Goal: Information Seeking & Learning: Learn about a topic

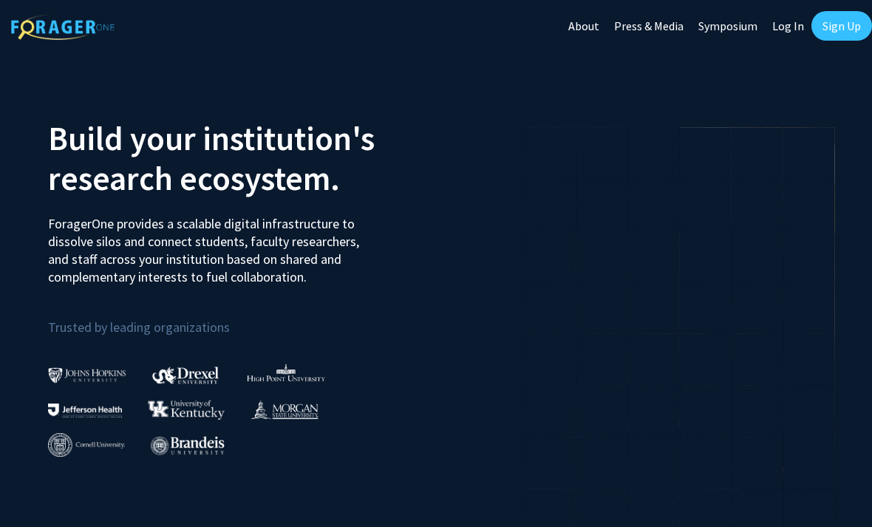
click at [784, 27] on link "Log In" at bounding box center [788, 26] width 47 height 52
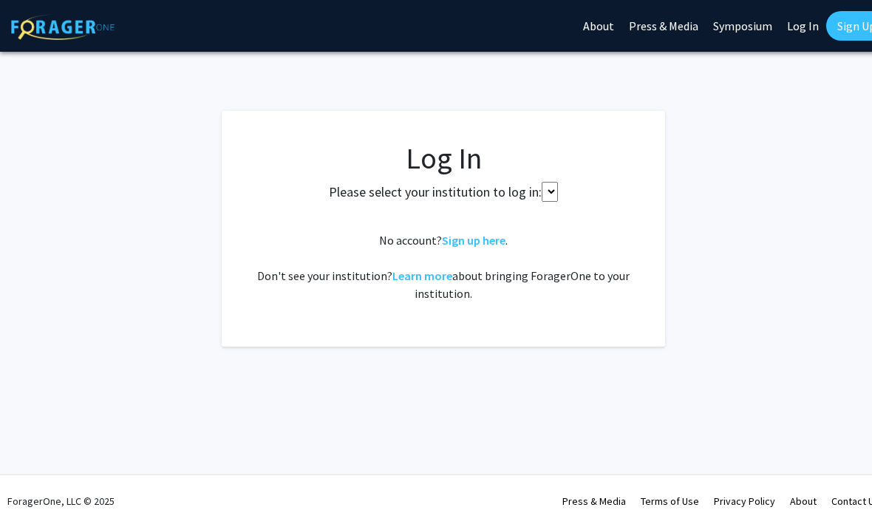
select select
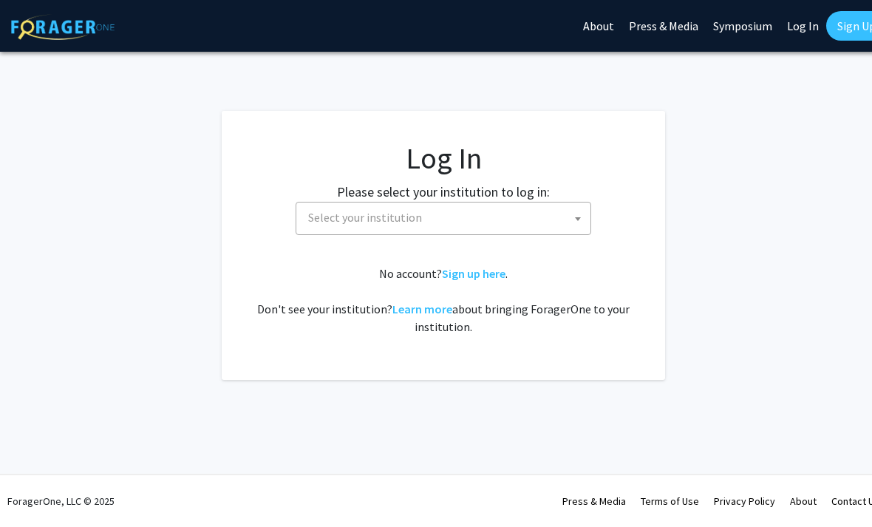
click at [518, 217] on span "Select your institution" at bounding box center [446, 218] width 288 height 30
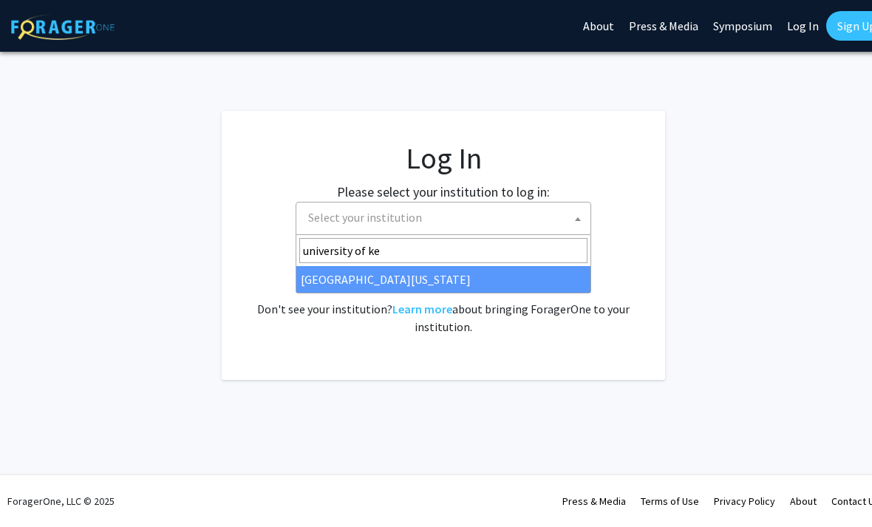
type input "university of ken"
select select "13"
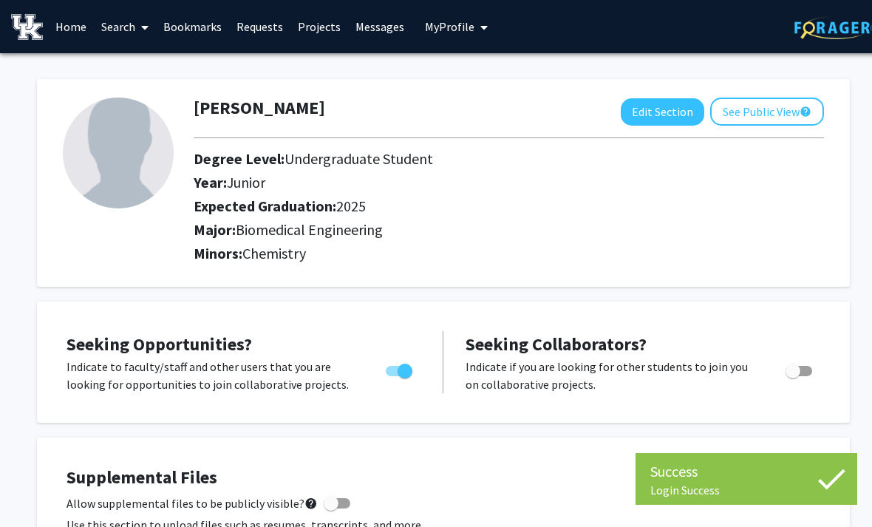
click at [667, 106] on button "Edit Section" at bounding box center [663, 111] width 84 height 27
select select "junior"
select select "2025"
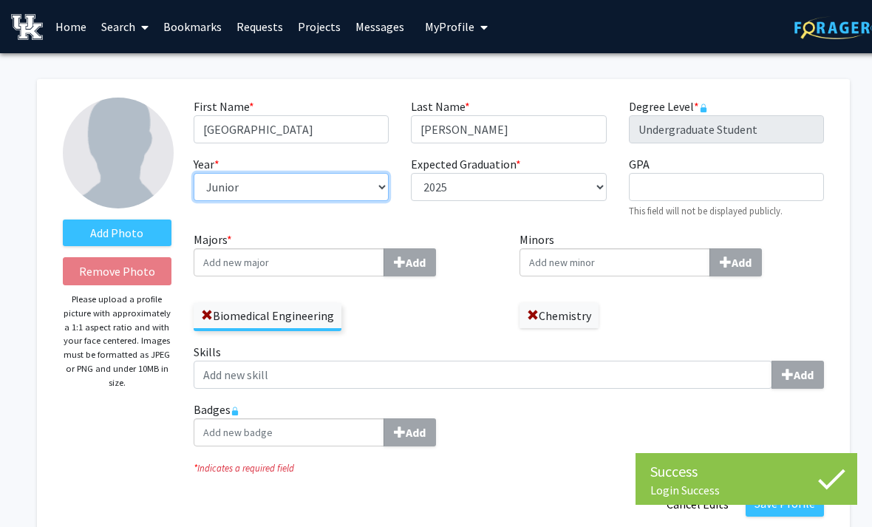
click at [382, 185] on select "--- First-year Sophomore Junior Senior Postbaccalaureate Certificate" at bounding box center [291, 187] width 195 height 28
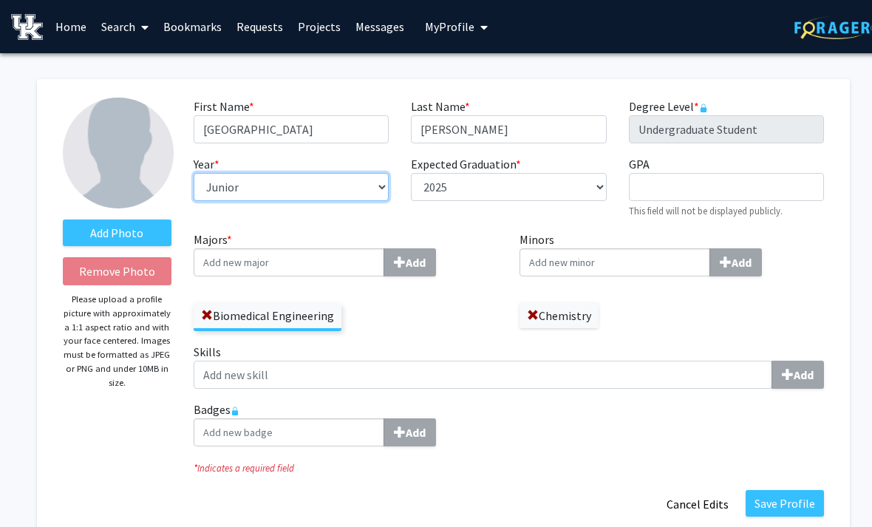
select select "senior"
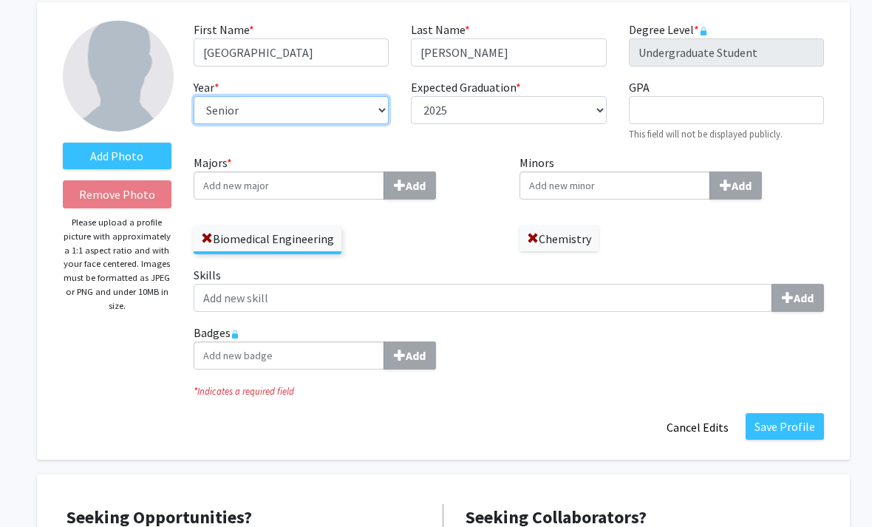
scroll to position [76, 0]
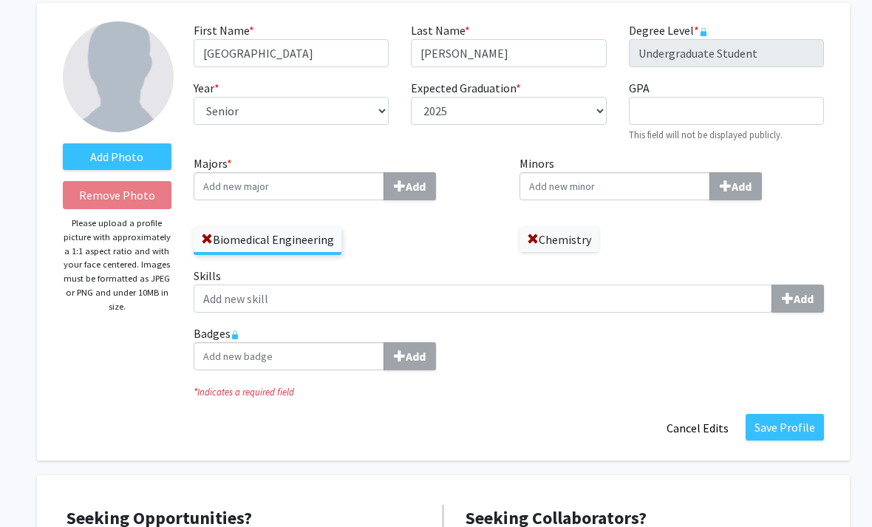
click at [531, 249] on label "Chemistry" at bounding box center [559, 239] width 79 height 25
click at [539, 234] on span at bounding box center [533, 240] width 12 height 12
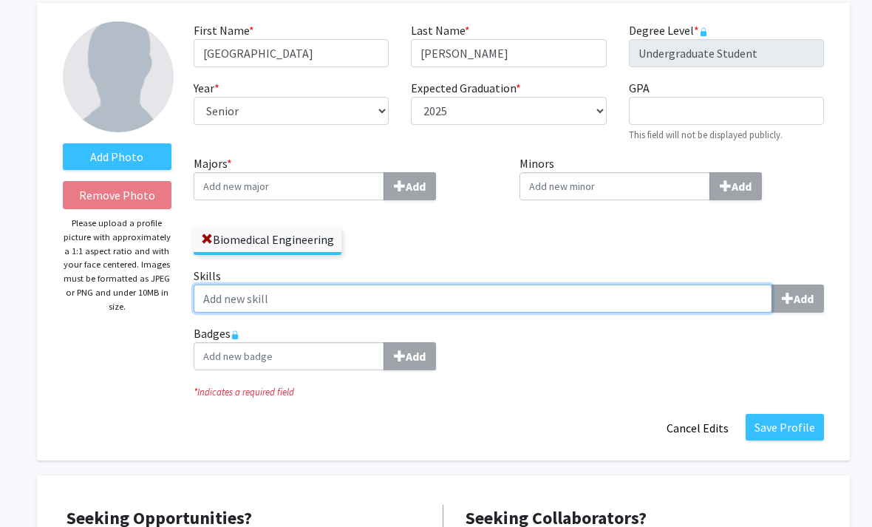
click at [521, 301] on input "Skills Add" at bounding box center [483, 299] width 579 height 28
type input "P"
type input "UPLC-MS/MS"
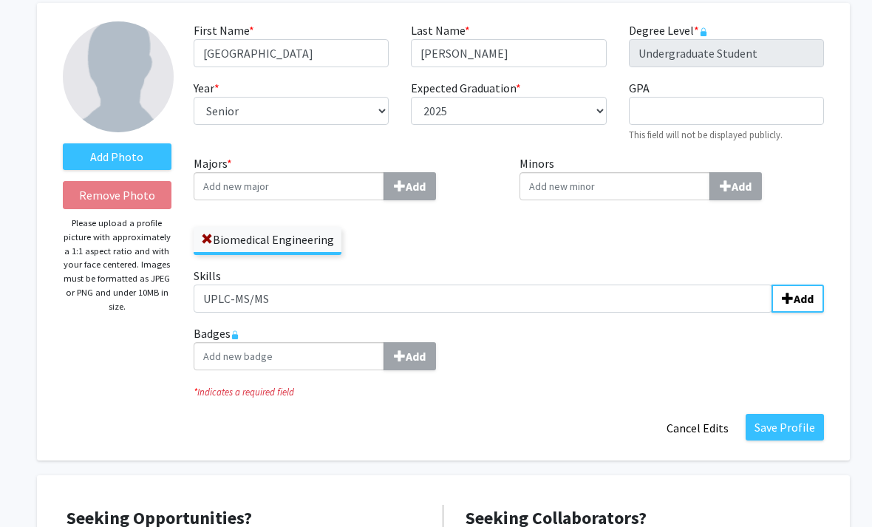
click at [811, 296] on b "Add" at bounding box center [804, 298] width 20 height 15
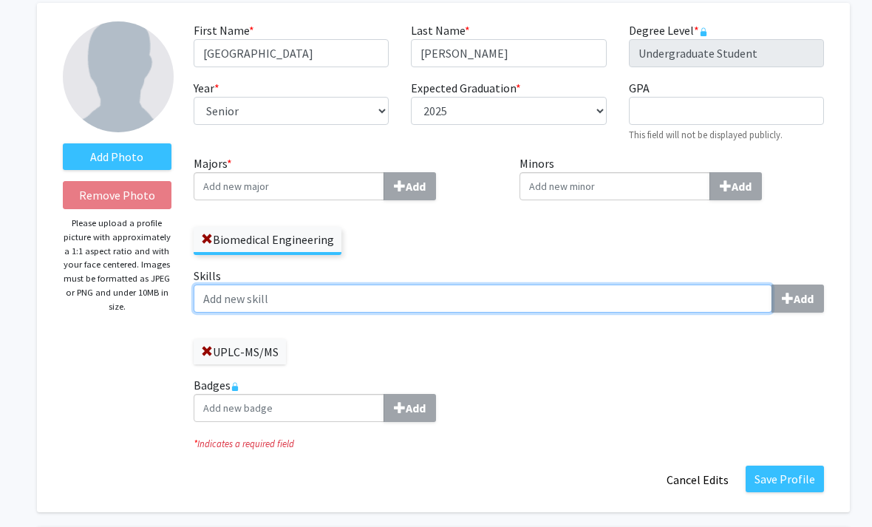
click at [549, 300] on input "Skills Add" at bounding box center [483, 299] width 579 height 28
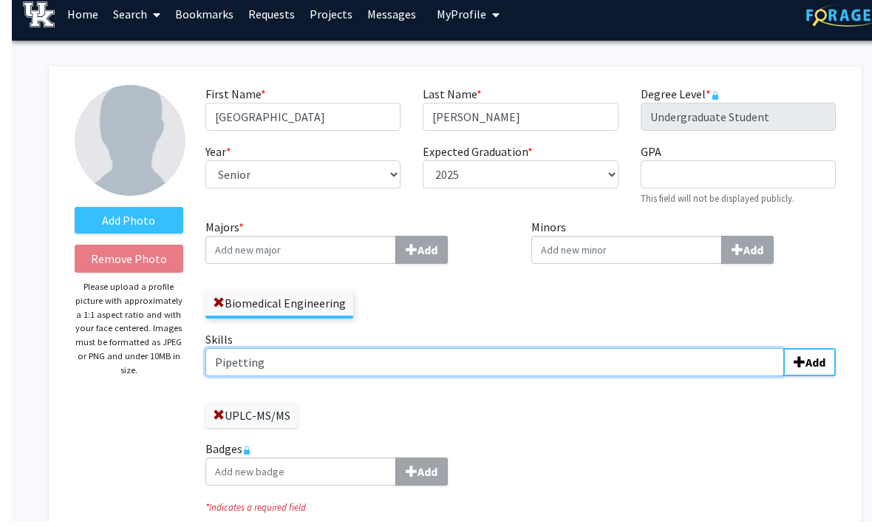
scroll to position [0, 0]
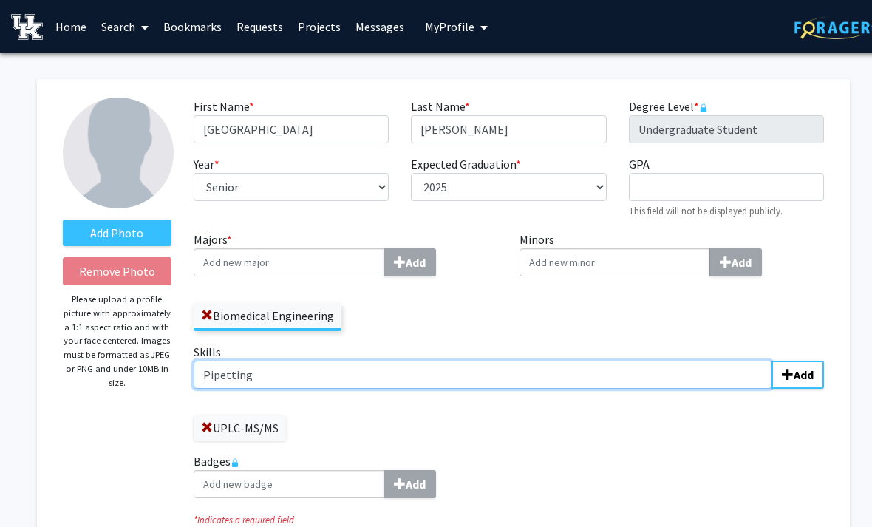
type input "Pipetting"
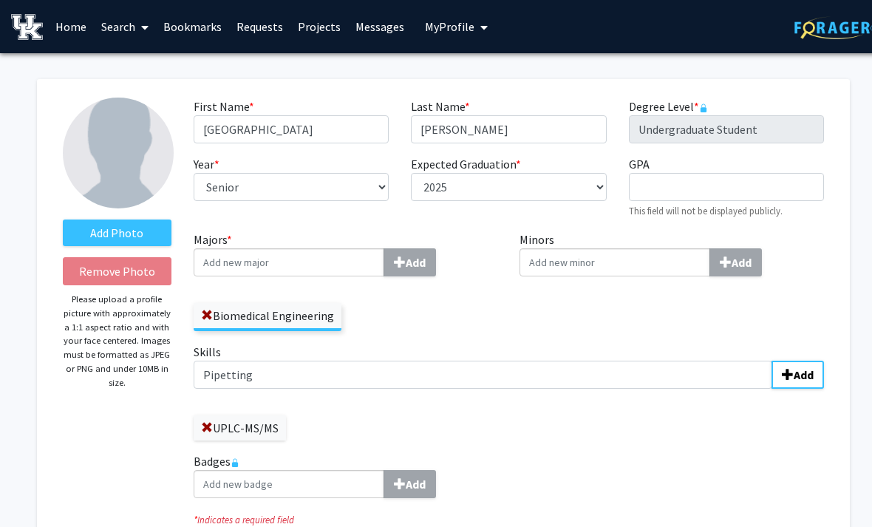
click at [810, 378] on b "Add" at bounding box center [804, 374] width 20 height 15
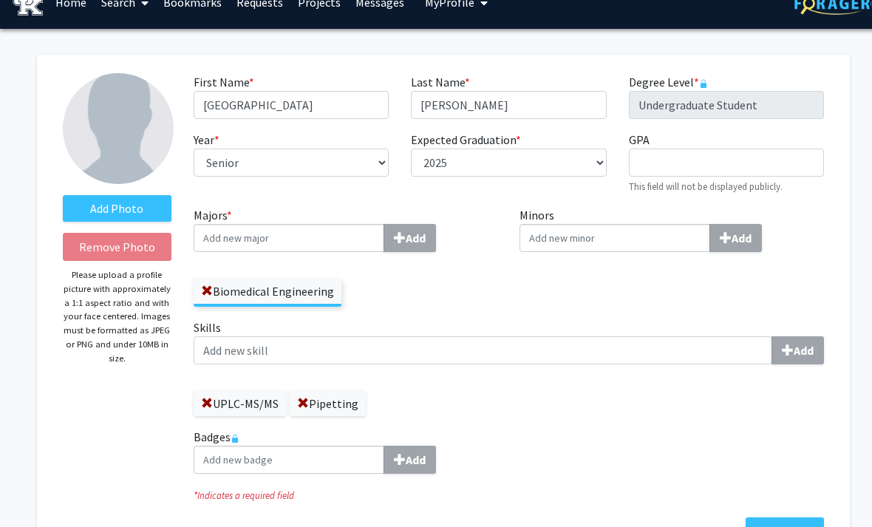
scroll to position [26, 0]
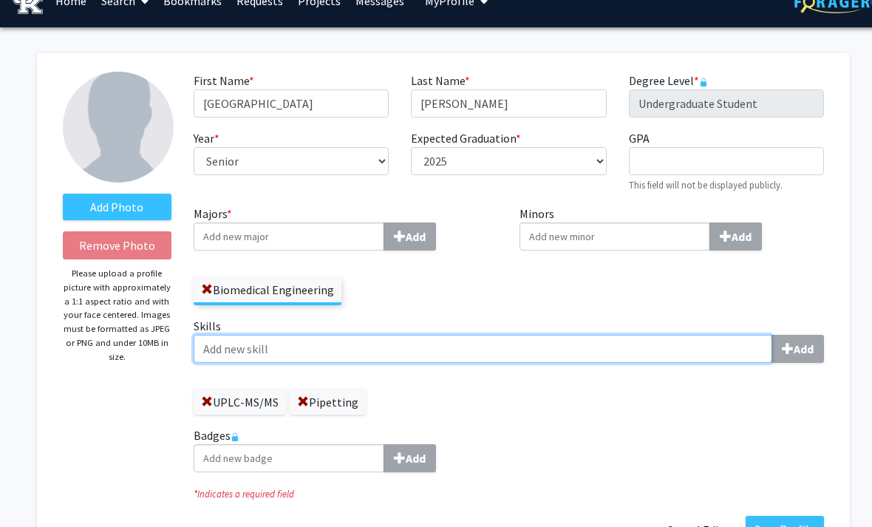
click at [710, 353] on input "Skills Add" at bounding box center [483, 349] width 579 height 28
type input "ELISA"
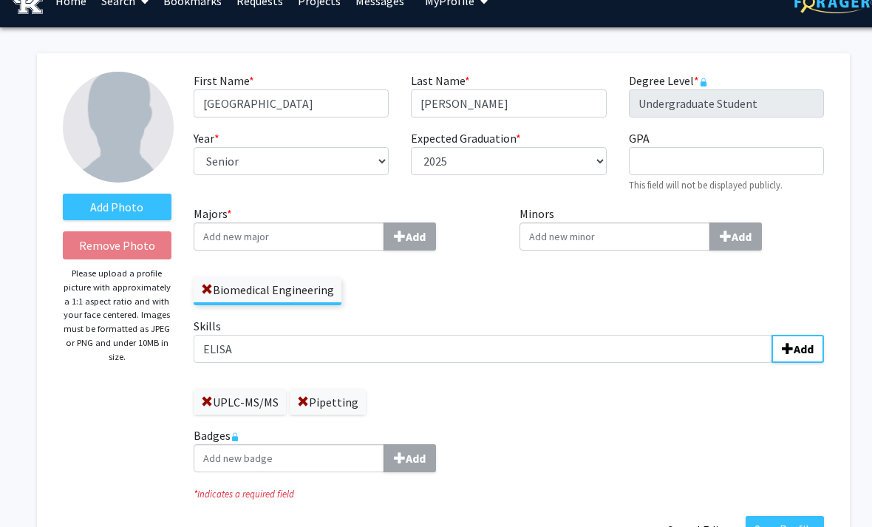
click at [801, 346] on b "Add" at bounding box center [804, 349] width 20 height 15
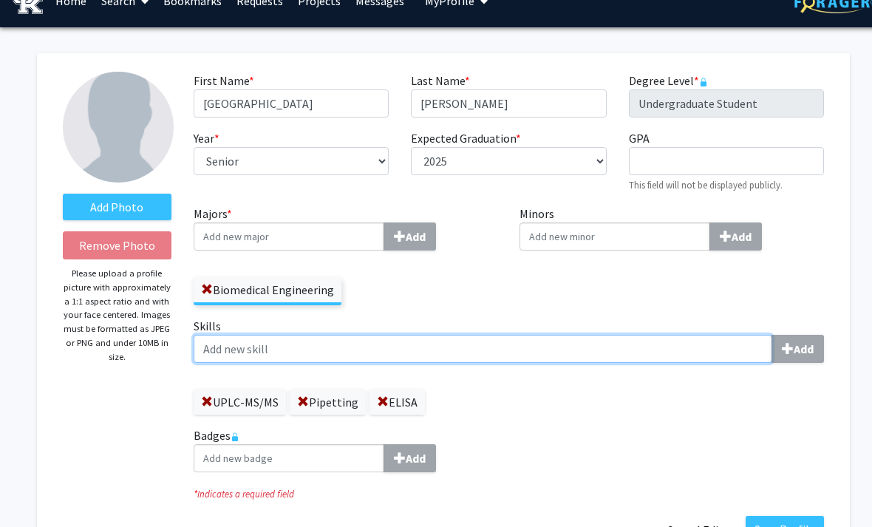
click at [662, 357] on input "Skills Add" at bounding box center [483, 349] width 579 height 28
type input "Lateral Flow Assays"
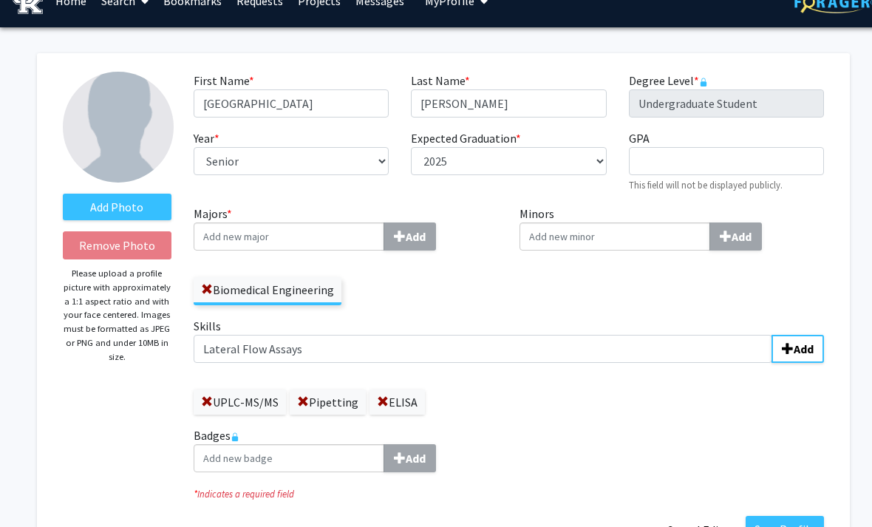
click at [804, 346] on b "Add" at bounding box center [804, 349] width 20 height 15
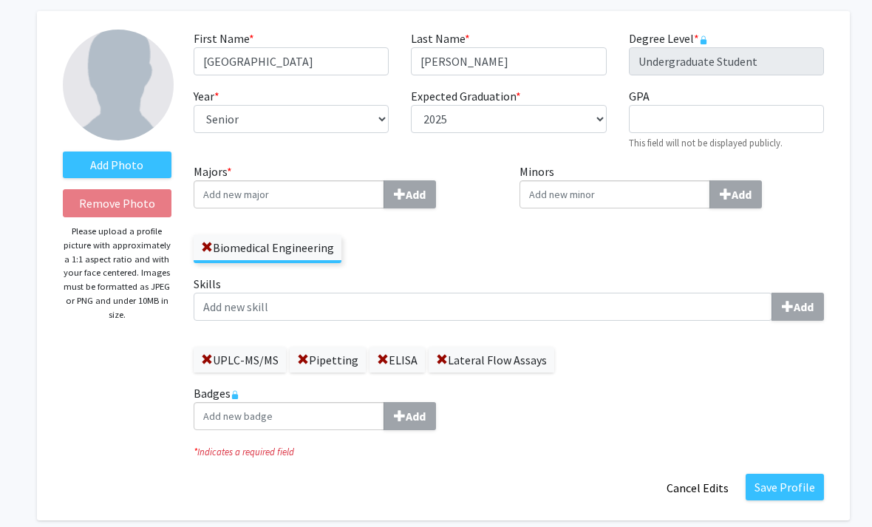
scroll to position [68, 0]
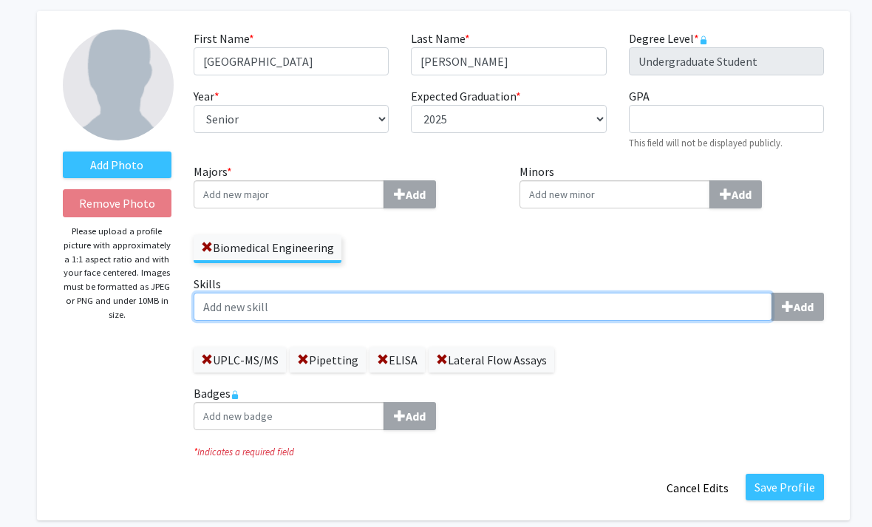
click at [490, 306] on input "Skills Add" at bounding box center [483, 307] width 579 height 28
type input "S"
type input "B"
type input "L"
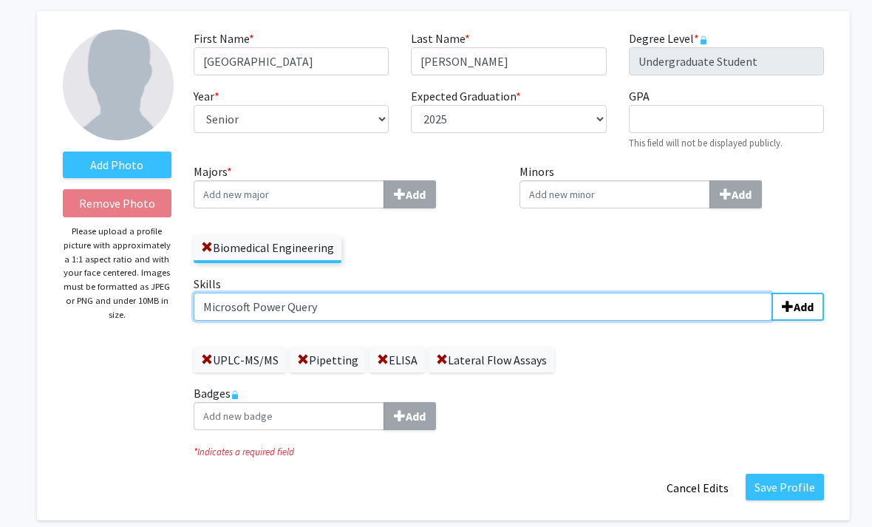
type input "Microsoft Power Query"
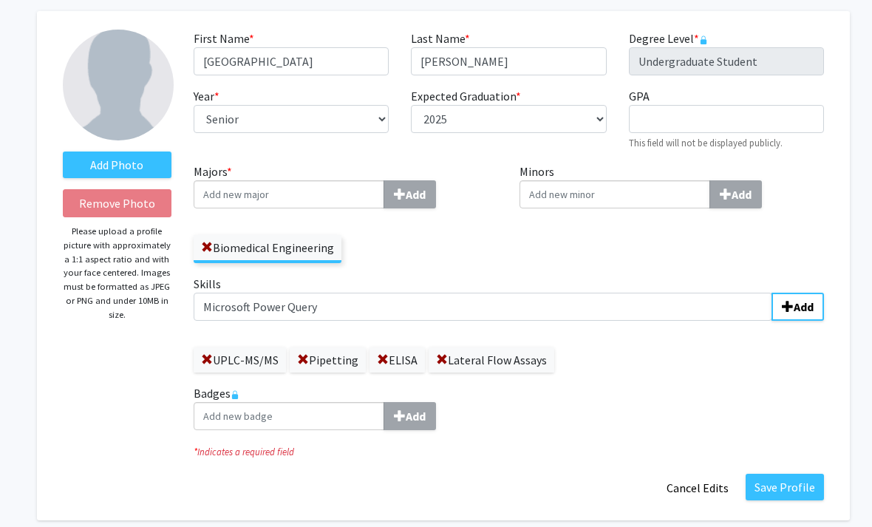
click at [806, 315] on button "Add" at bounding box center [798, 307] width 52 height 28
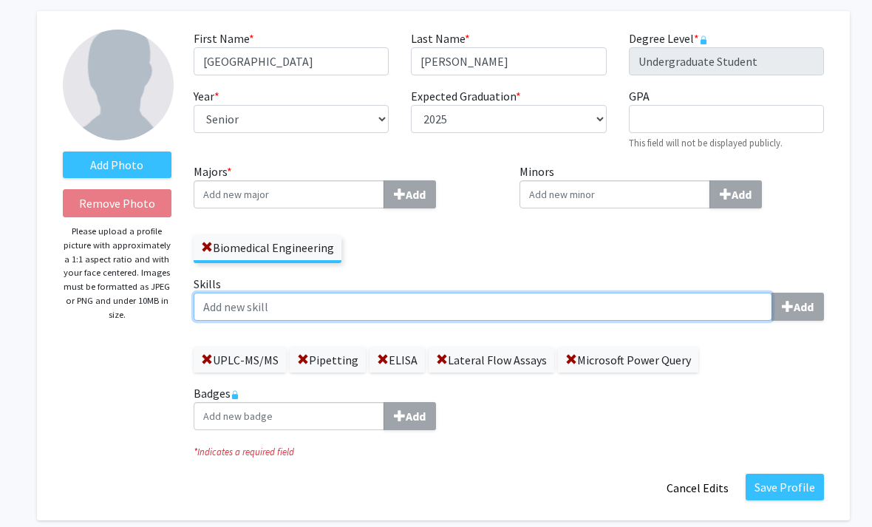
click at [664, 317] on input "Skills Add" at bounding box center [483, 307] width 579 height 28
type input "Microsoft Excel"
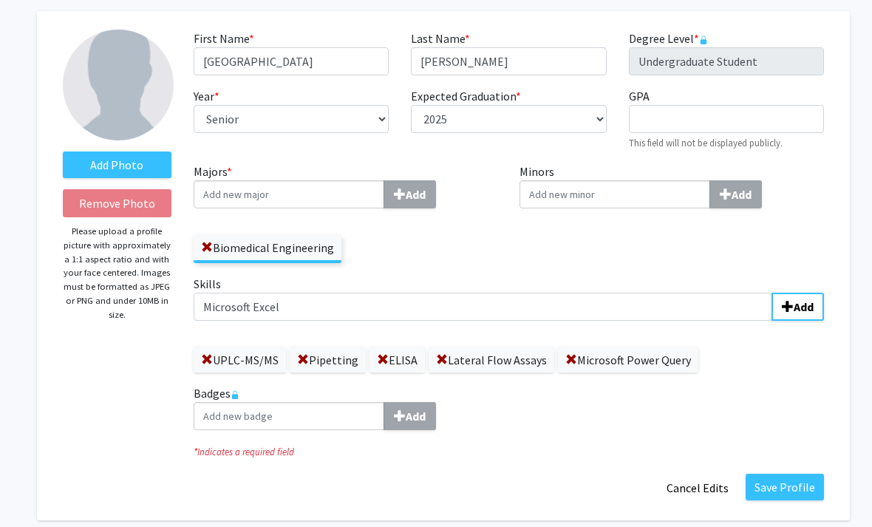
click at [806, 308] on b "Add" at bounding box center [804, 306] width 20 height 15
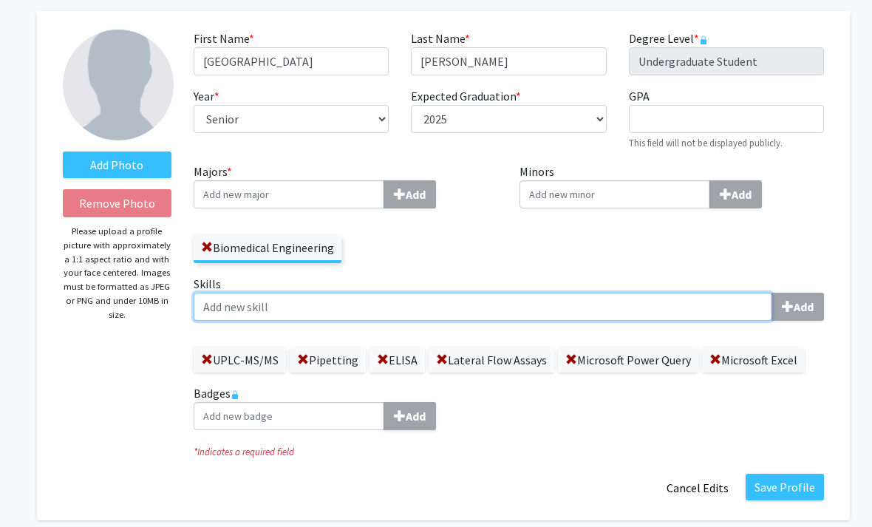
click at [401, 313] on input "Skills Add" at bounding box center [483, 307] width 579 height 28
type input "VBA Code"
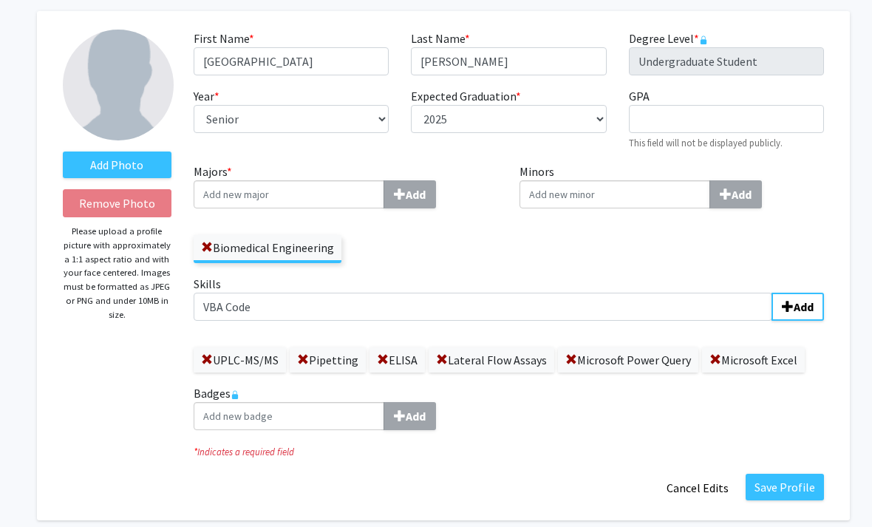
click at [811, 300] on b "Add" at bounding box center [804, 306] width 20 height 15
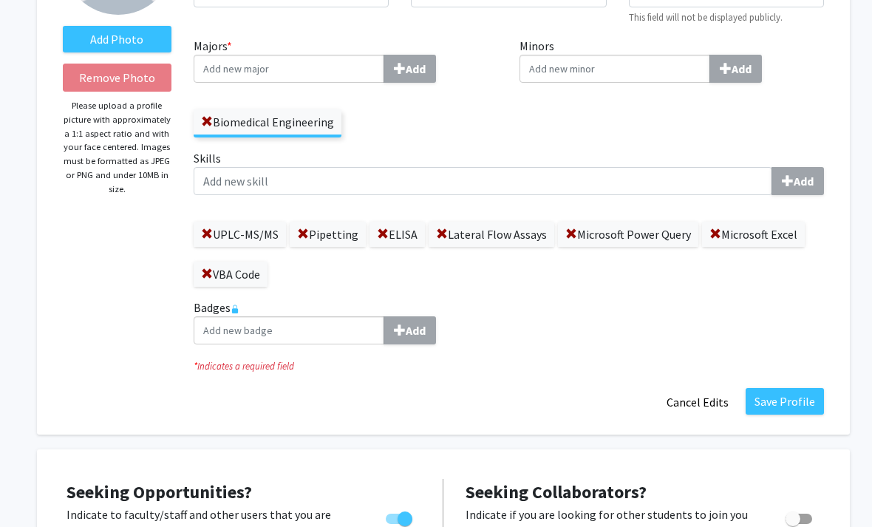
scroll to position [236, 0]
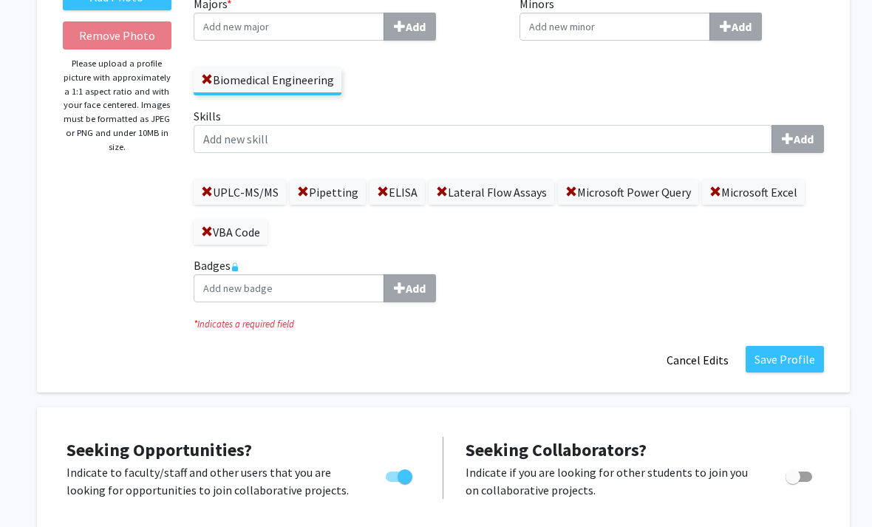
click at [791, 353] on button "Save Profile" at bounding box center [785, 359] width 78 height 27
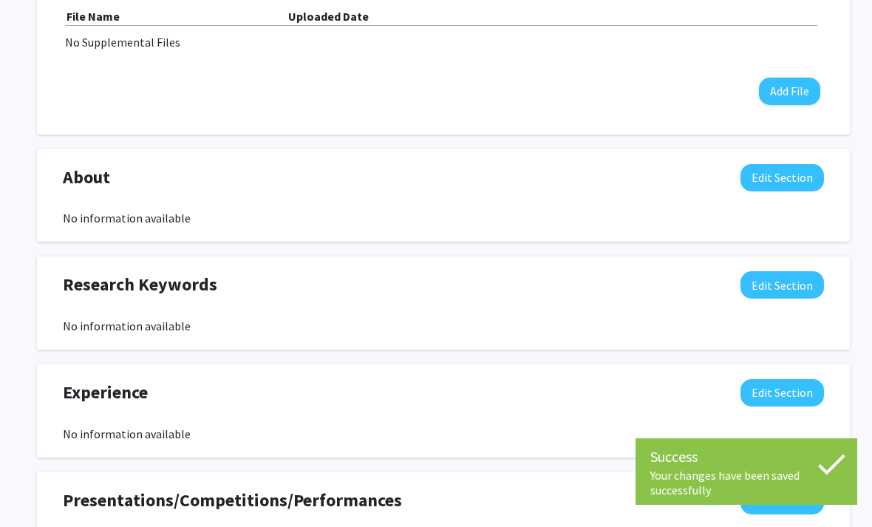
scroll to position [554, 0]
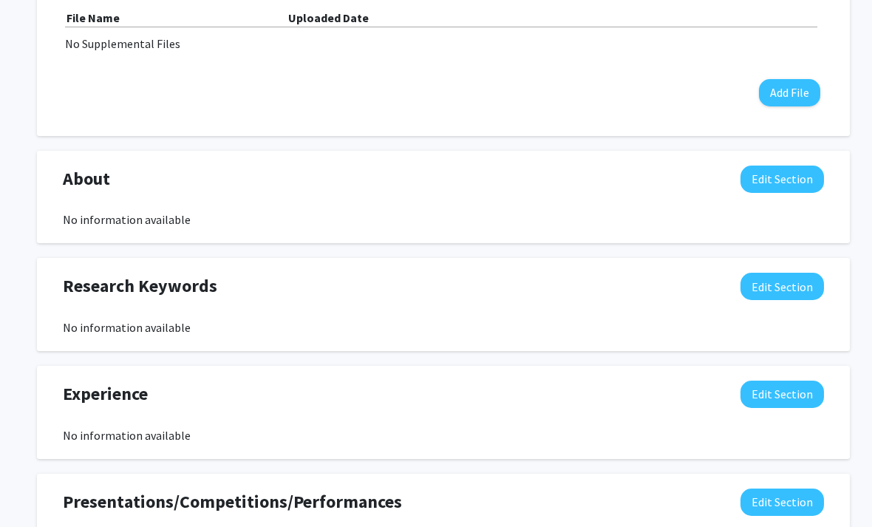
click at [782, 174] on button "Edit Section" at bounding box center [783, 179] width 84 height 27
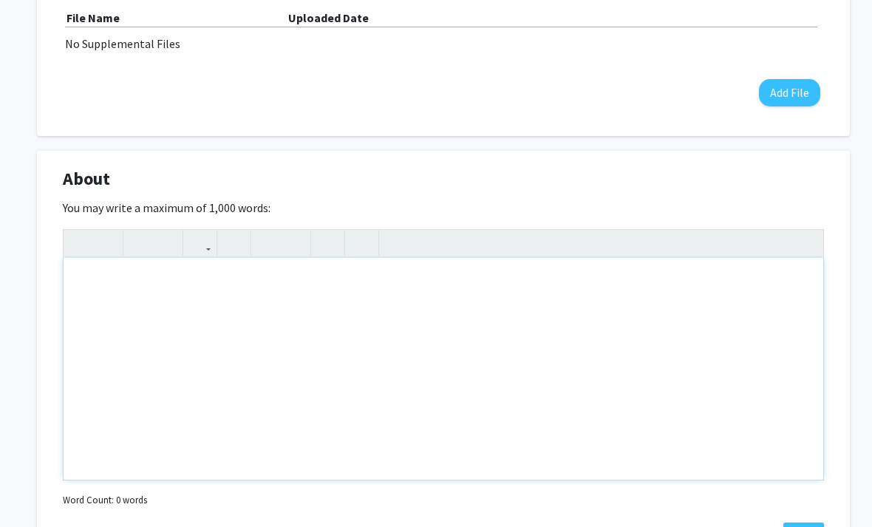
click at [123, 312] on div "Note to users with screen readers: Please deactivate our accessibility plugin f…" at bounding box center [444, 369] width 760 height 222
type textarea "Hello,"
type textarea "My name is [PERSON_NAME]"
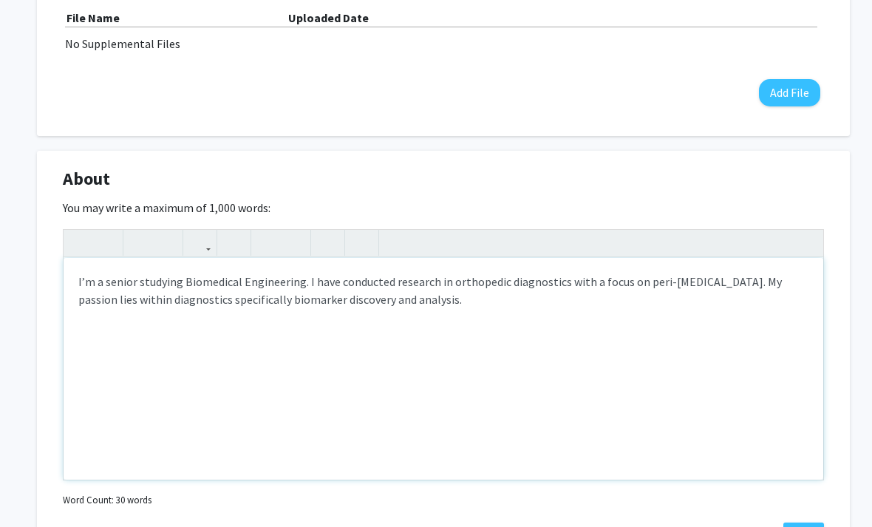
click at [492, 288] on div "I’m a senior studying Biomedical Engineering. I have conducted research in orth…" at bounding box center [444, 369] width 760 height 222
click at [484, 303] on div "I’m a senior studying Biomedical Engineering. I have conducted research in orth…" at bounding box center [444, 369] width 760 height 222
copy div "I’m a senior studying Biomedical Engineering. I have conducted research in orth…"
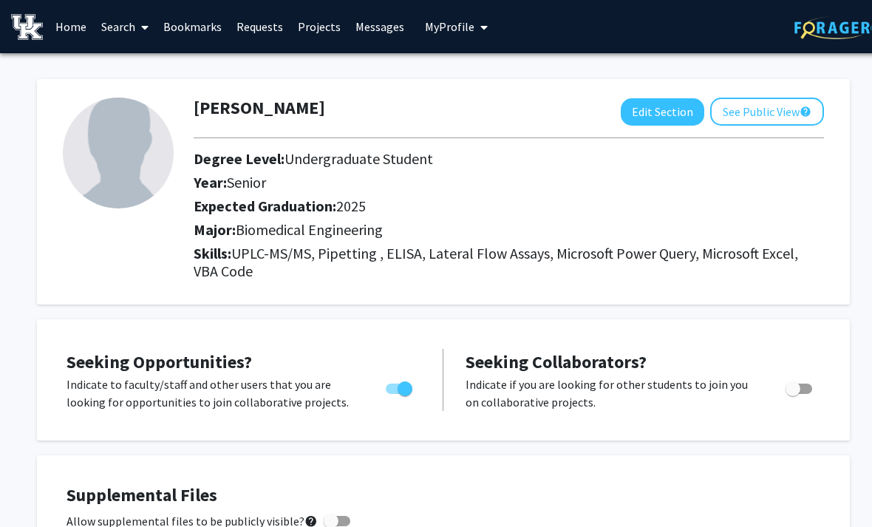
scroll to position [632, 7]
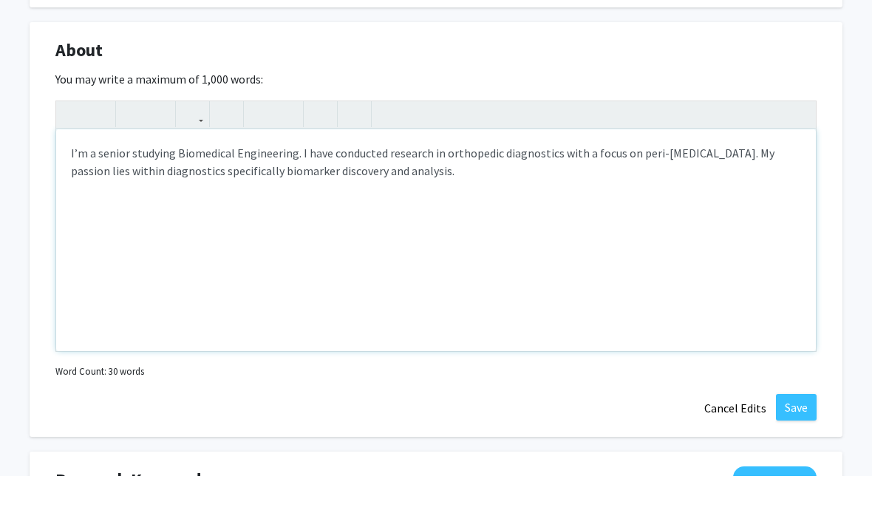
click at [516, 180] on div "I’m a senior studying Biomedical Engineering. I have conducted research in orth…" at bounding box center [436, 291] width 760 height 222
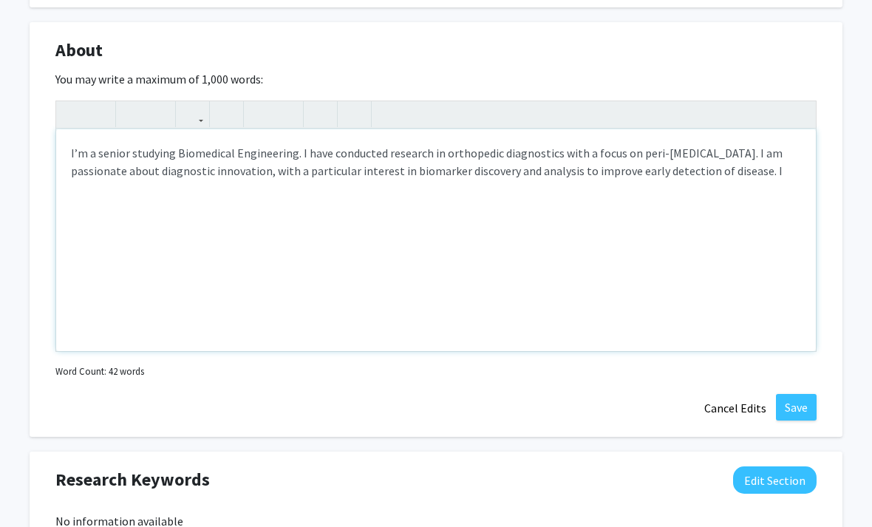
type textarea "I’m a senior studying Biomedical Engineering. I have conducted research in orth…"
click at [809, 402] on button "Save" at bounding box center [796, 407] width 41 height 27
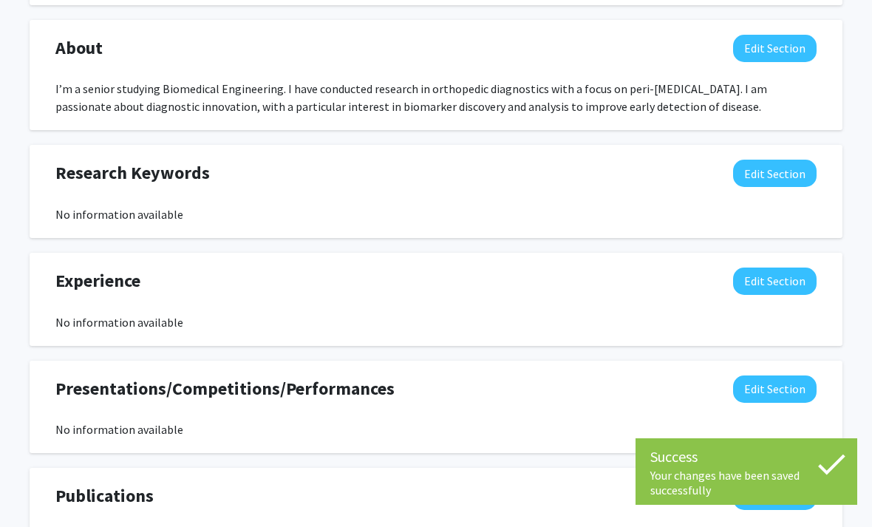
scroll to position [684, 7]
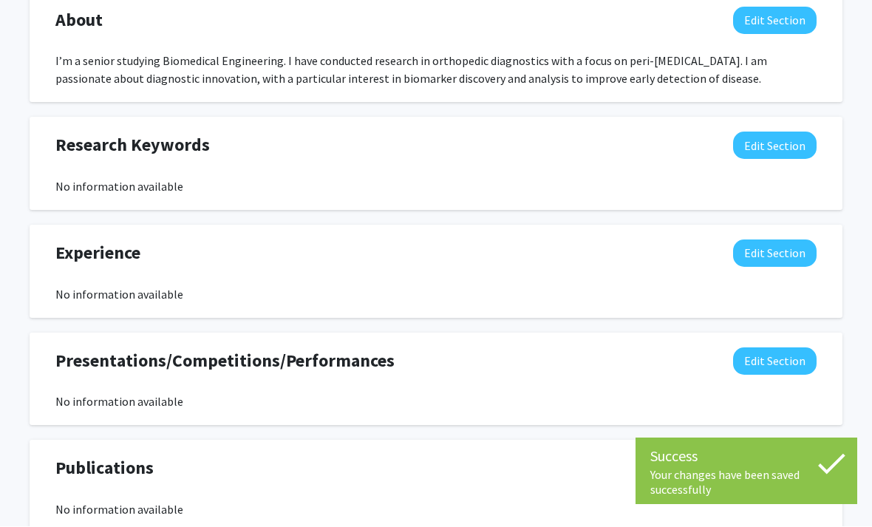
click at [780, 257] on button "Edit Section" at bounding box center [775, 253] width 84 height 27
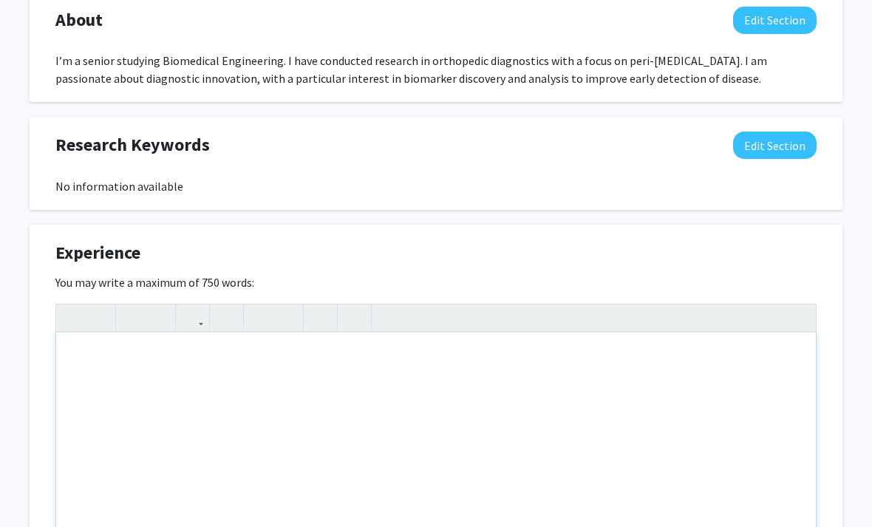
click at [800, 307] on div "Insert link Remove link" at bounding box center [435, 429] width 761 height 251
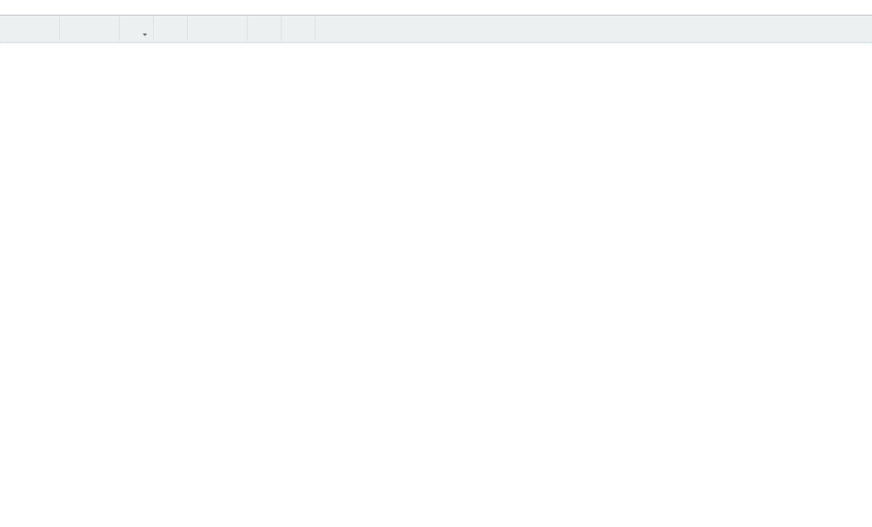
scroll to position [0, 0]
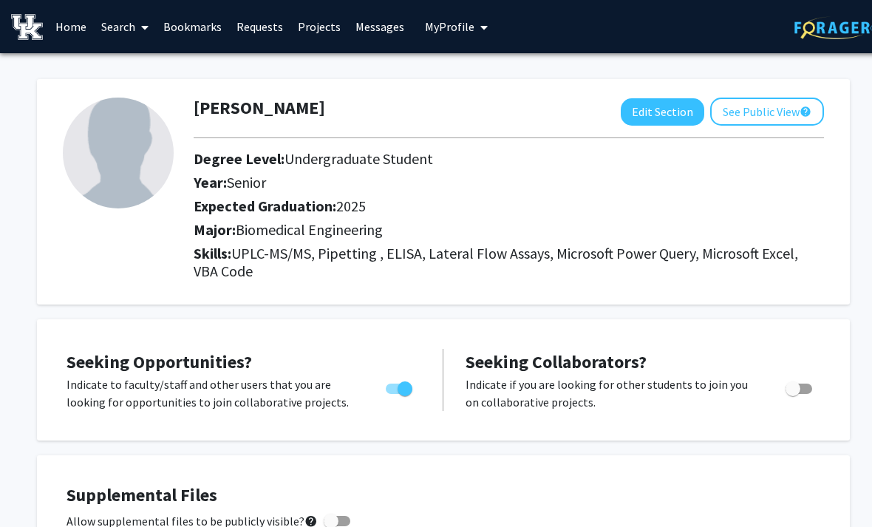
click at [770, 110] on button "See Public View help" at bounding box center [767, 112] width 114 height 28
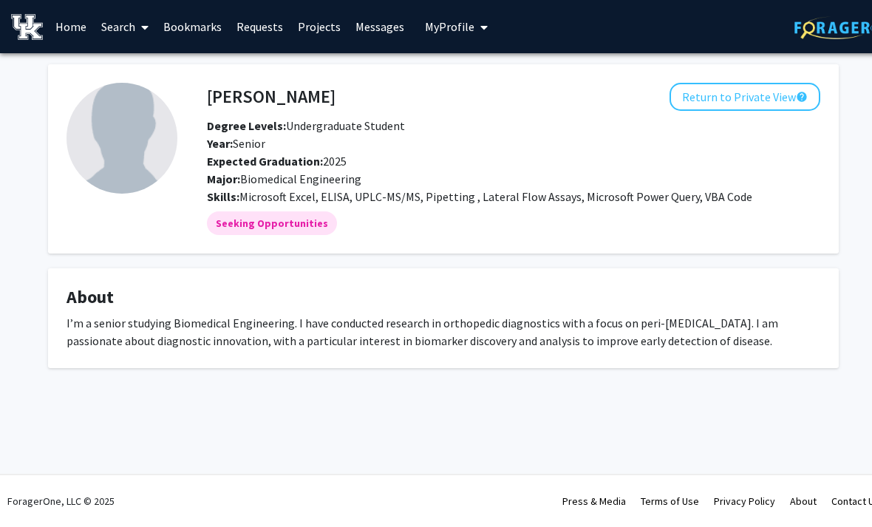
click at [764, 107] on button "Return to Private View help" at bounding box center [745, 97] width 151 height 28
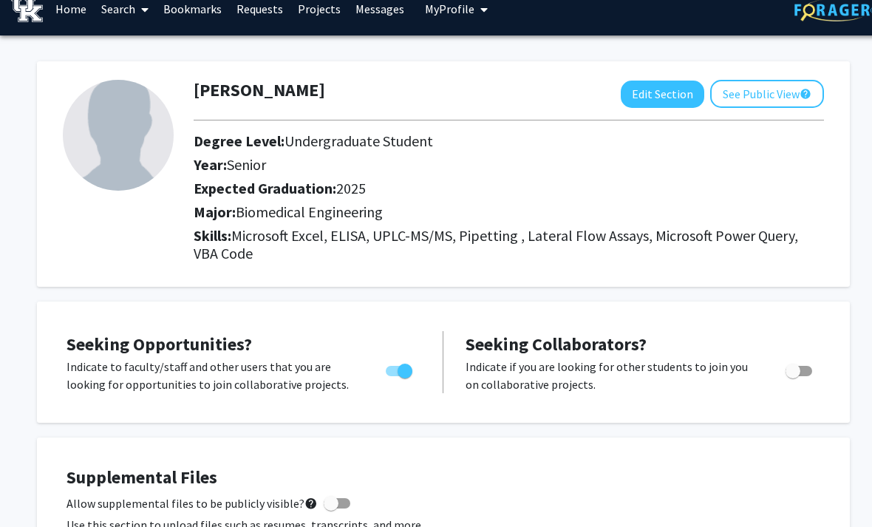
scroll to position [23, 0]
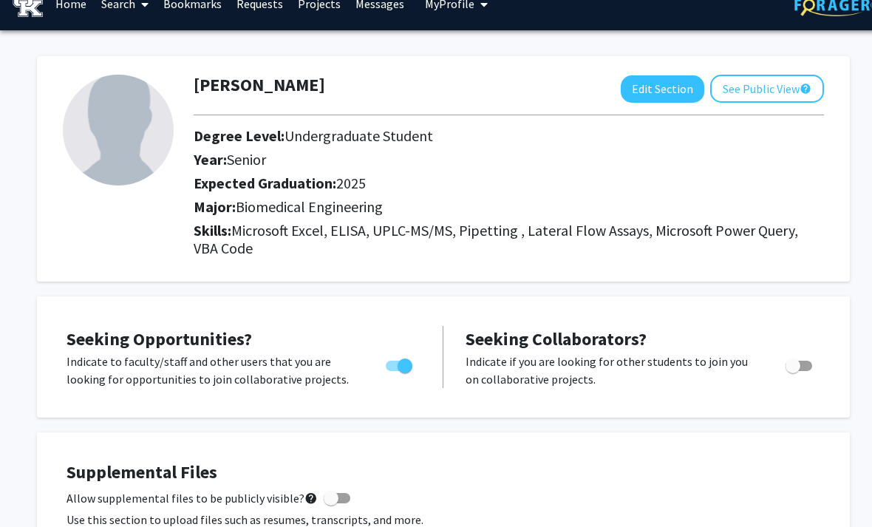
click at [666, 98] on button "Edit Section" at bounding box center [663, 88] width 84 height 27
select select "senior"
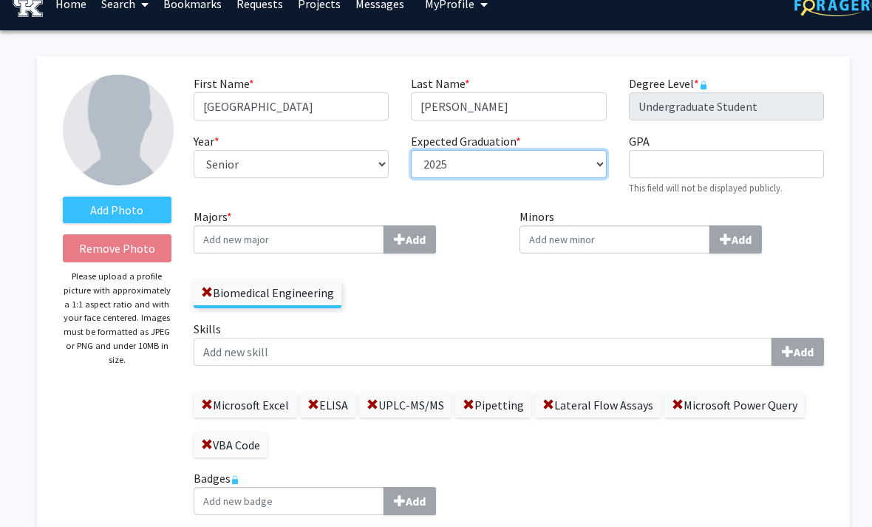
click at [507, 171] on select "--- 2018 2019 2020 2021 2022 2023 2024 2025 2026 2027 2028 2029 2030 2031" at bounding box center [508, 164] width 195 height 28
select select "2026"
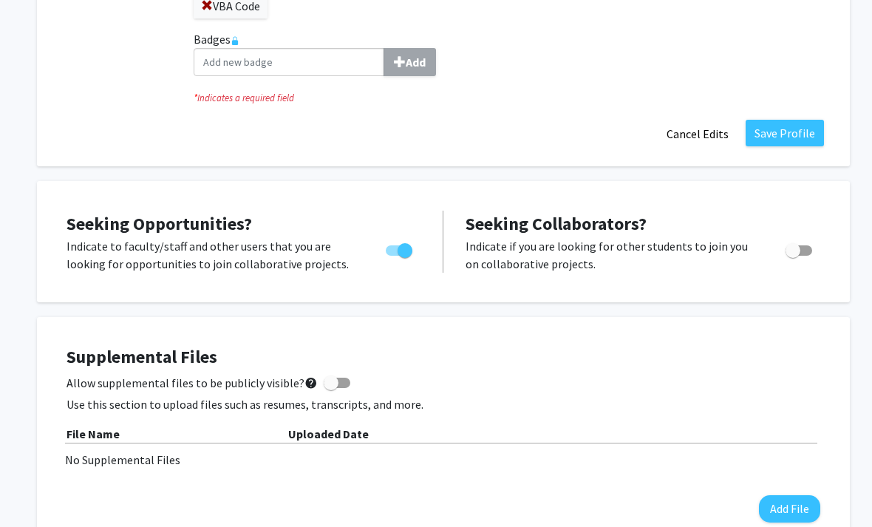
click at [789, 143] on button "Save Profile" at bounding box center [785, 133] width 78 height 27
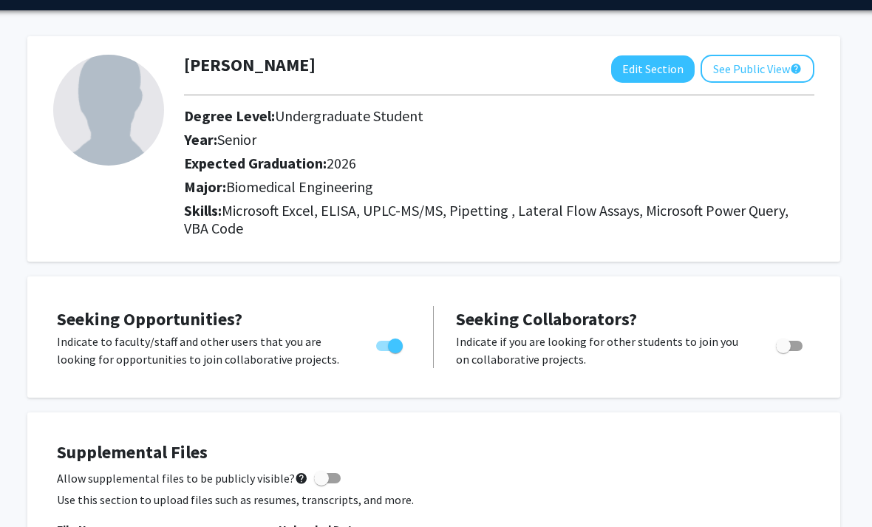
scroll to position [0, 9]
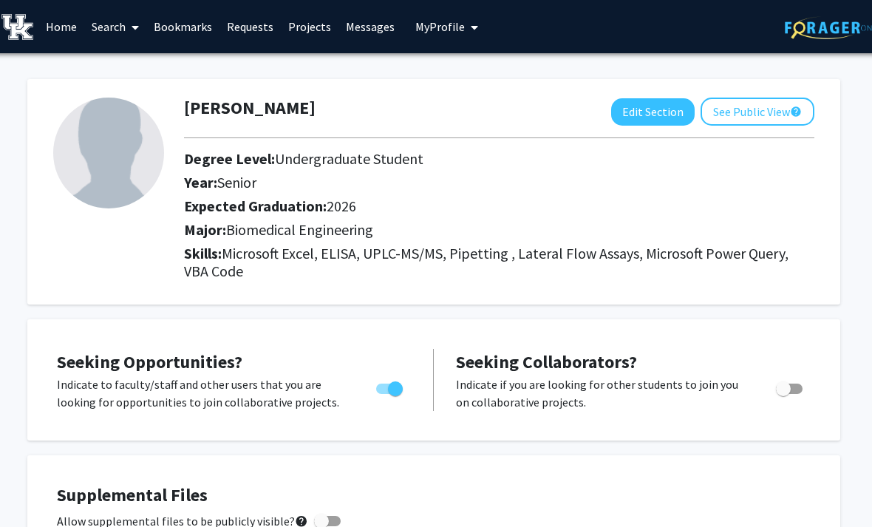
click at [754, 101] on button "See Public View help" at bounding box center [759, 112] width 114 height 28
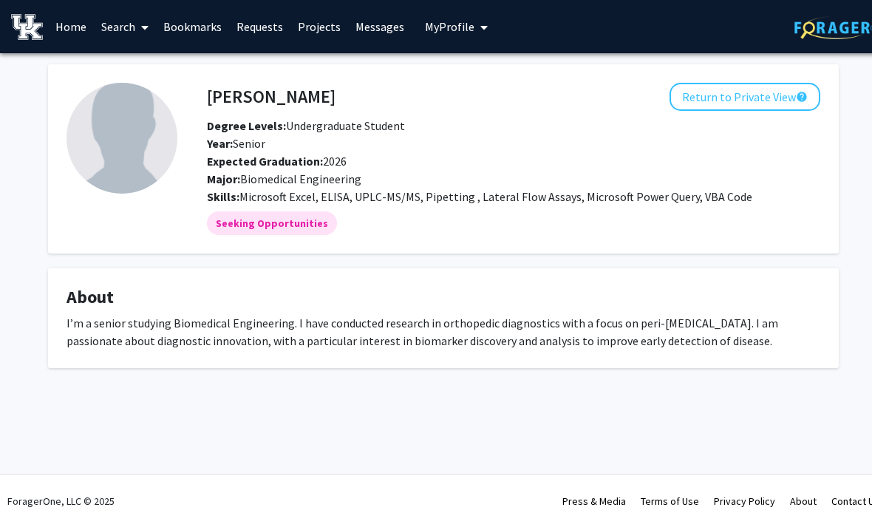
click at [780, 94] on button "Return to Private View help" at bounding box center [745, 97] width 151 height 28
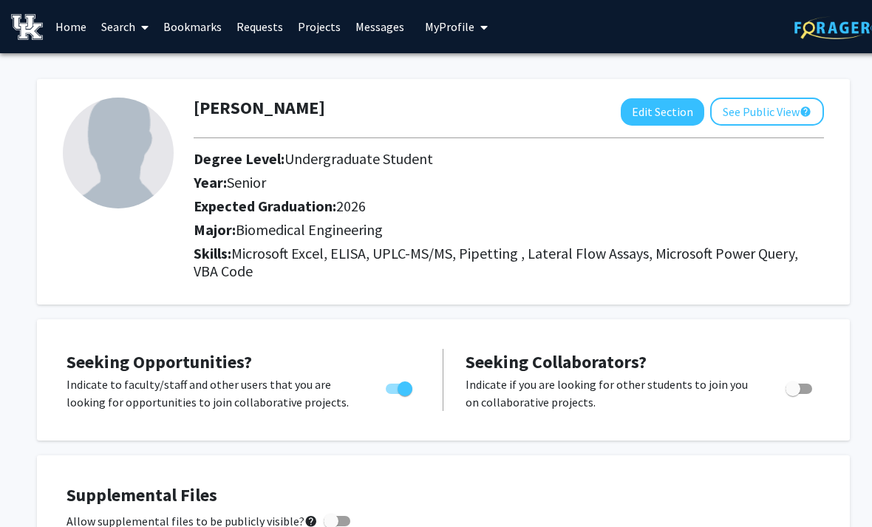
click at [137, 31] on span at bounding box center [141, 27] width 13 height 52
click at [135, 64] on span "Faculty/Staff" at bounding box center [148, 68] width 109 height 30
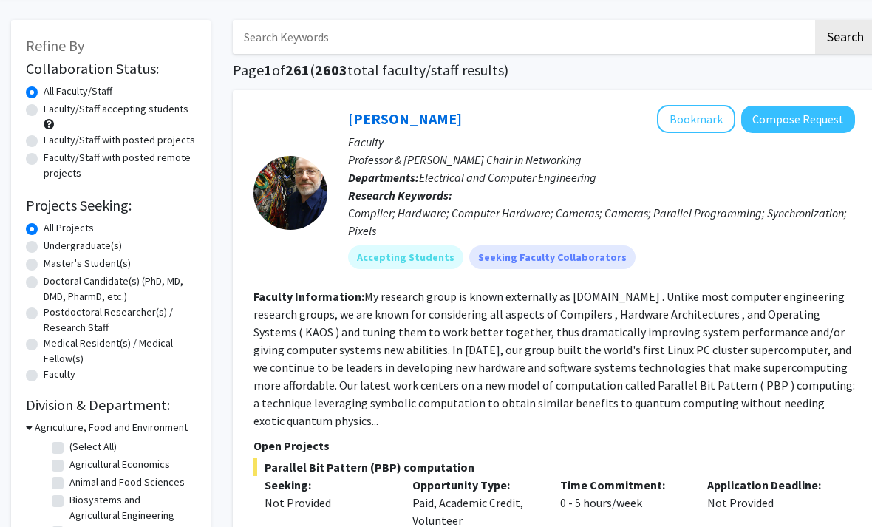
scroll to position [68, 0]
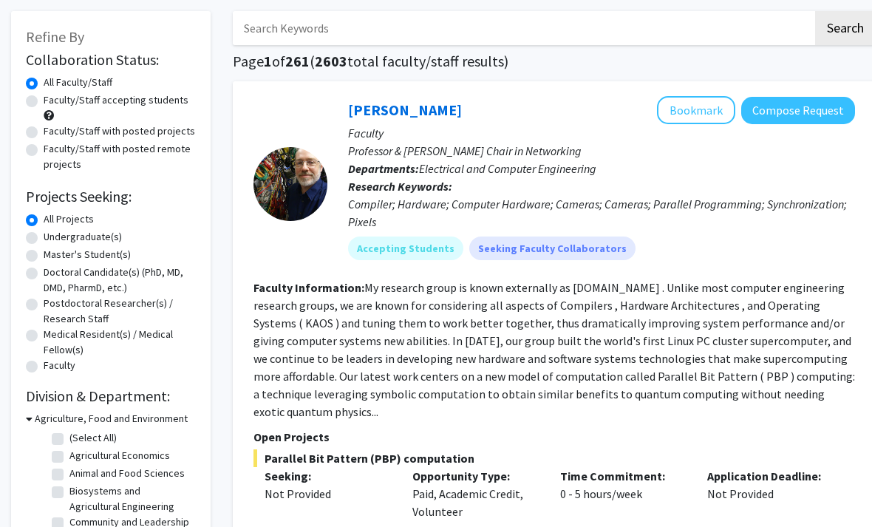
click at [69, 231] on label "Undergraduate(s)" at bounding box center [83, 237] width 78 height 16
click at [53, 231] on input "Undergraduate(s)" at bounding box center [49, 234] width 10 height 10
radio input "true"
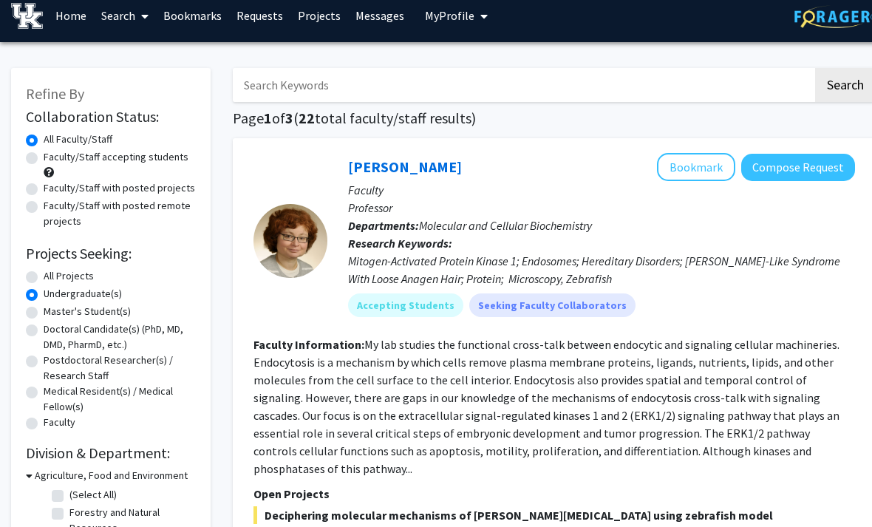
scroll to position [8, 0]
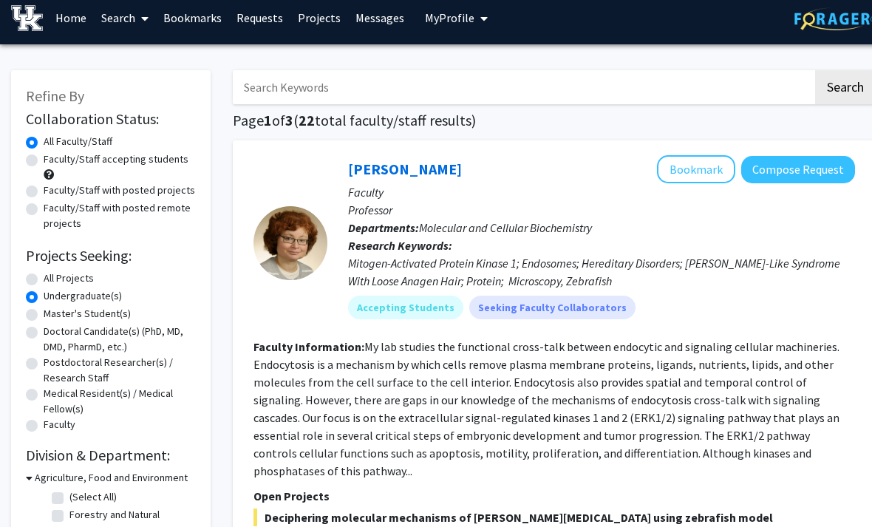
click at [40, 154] on div "Faculty/Staff accepting students" at bounding box center [111, 167] width 170 height 31
click at [44, 160] on label "Faculty/Staff accepting students" at bounding box center [116, 160] width 145 height 16
click at [44, 160] on input "Faculty/Staff accepting students" at bounding box center [49, 157] width 10 height 10
radio input "true"
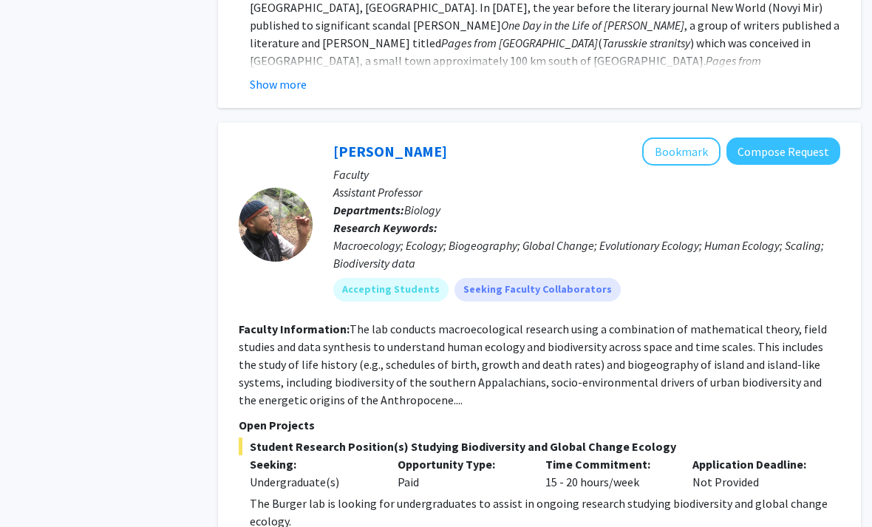
scroll to position [7039, 15]
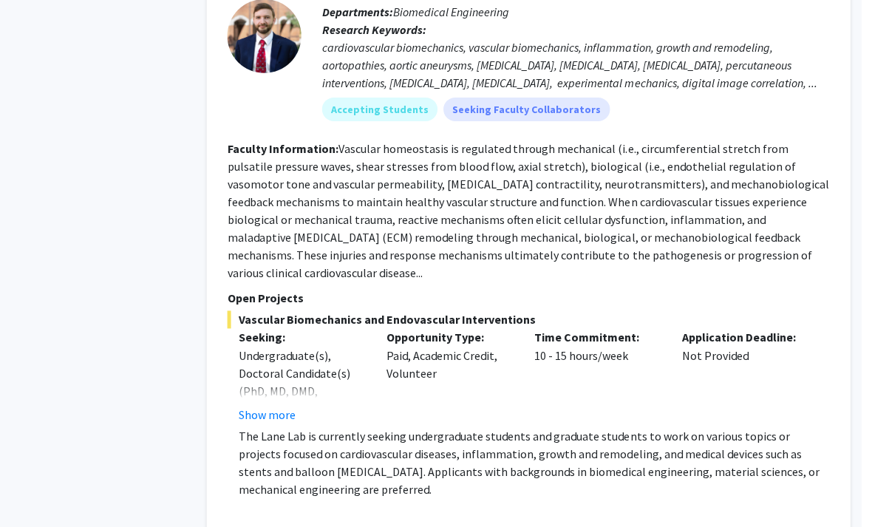
scroll to position [2478, 15]
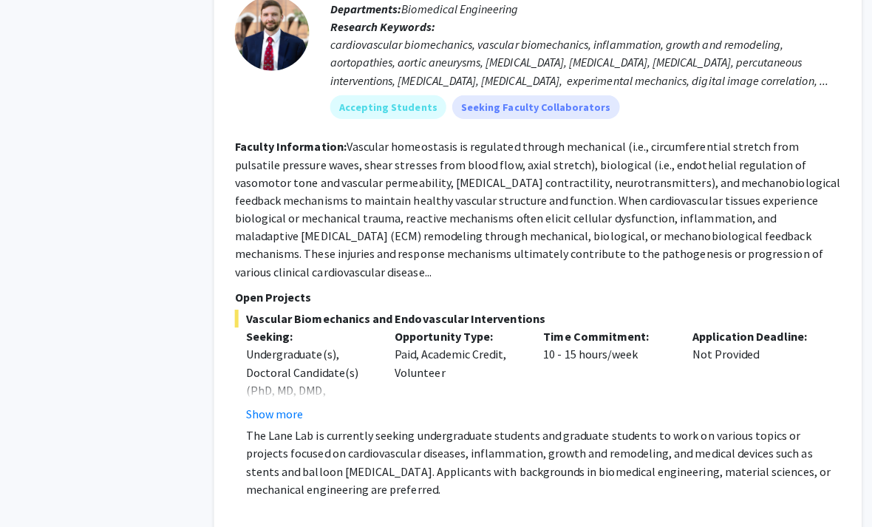
click at [260, 402] on button "Show more" at bounding box center [278, 411] width 57 height 18
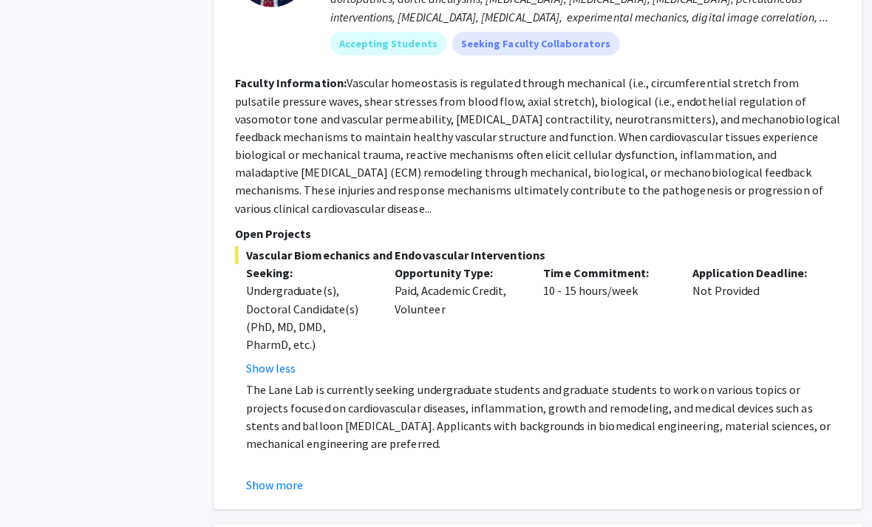
scroll to position [2541, 15]
click at [274, 472] on button "Show more" at bounding box center [278, 481] width 57 height 18
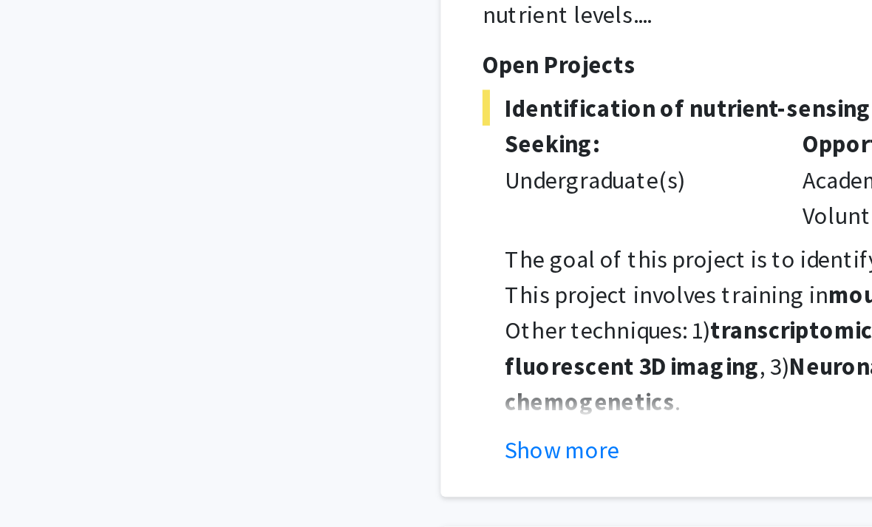
scroll to position [2020, 15]
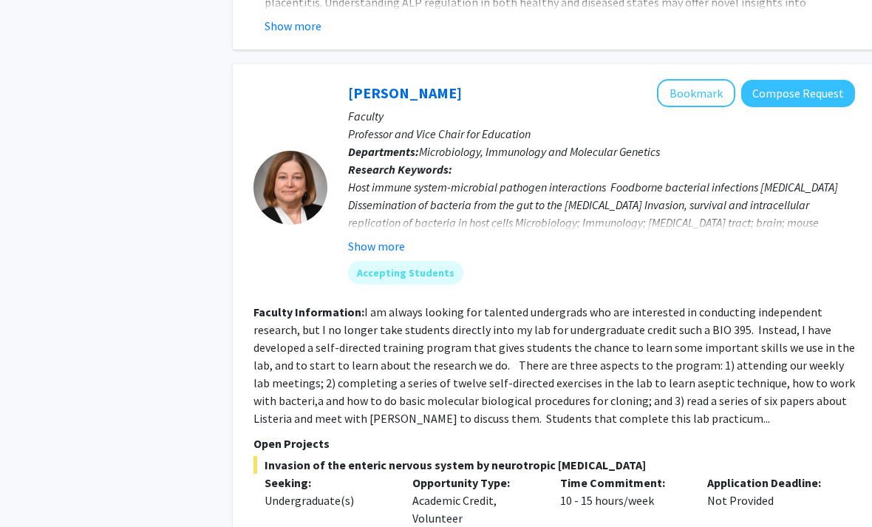
scroll to position [3961, 0]
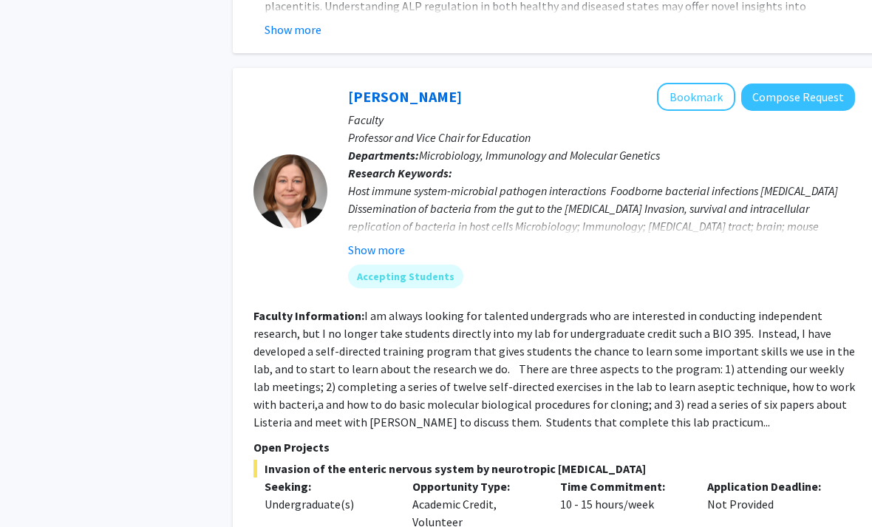
click at [665, 309] on fg-read-more "I am always looking for talented undergrads who are interested in conducting in…" at bounding box center [555, 369] width 602 height 121
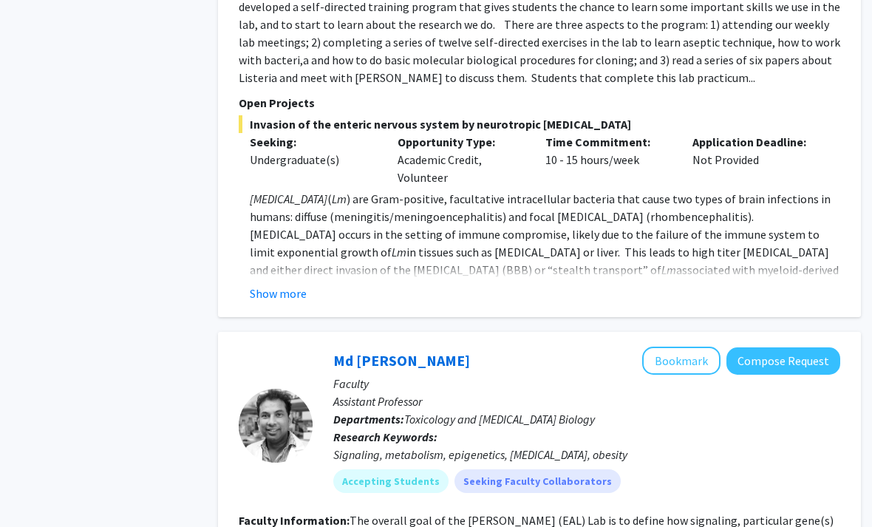
scroll to position [4386, 15]
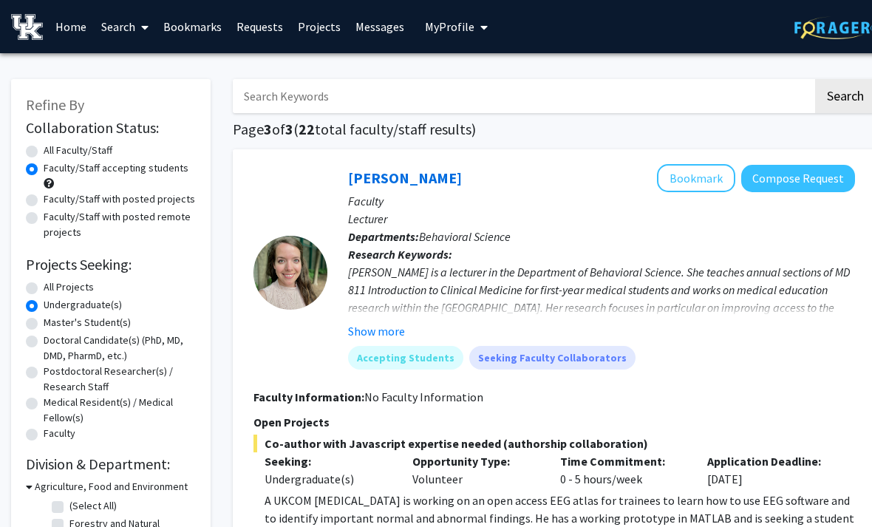
click at [380, 330] on button "Show more" at bounding box center [376, 331] width 57 height 18
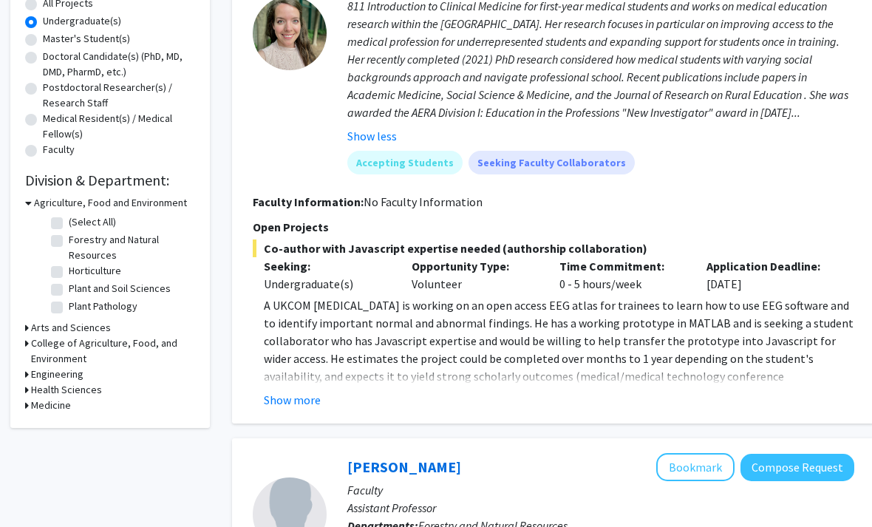
scroll to position [245, 0]
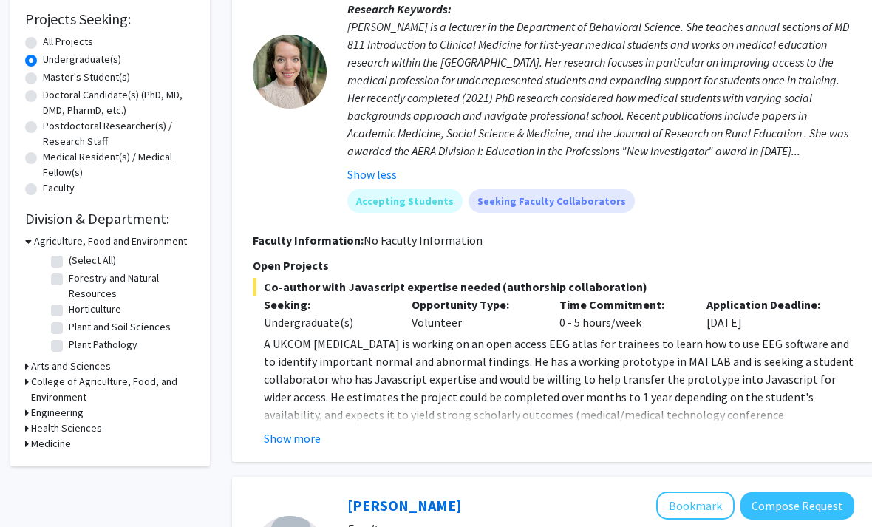
click at [40, 415] on h3 "Engineering" at bounding box center [58, 413] width 52 height 16
click at [54, 416] on h3 "Engineering" at bounding box center [60, 413] width 52 height 16
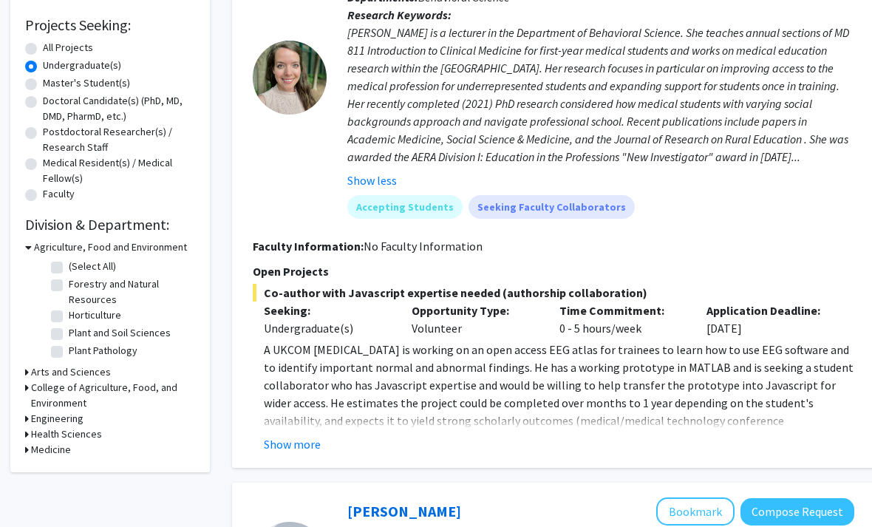
scroll to position [239, 1]
click at [34, 455] on h3 "Medicine" at bounding box center [51, 451] width 40 height 16
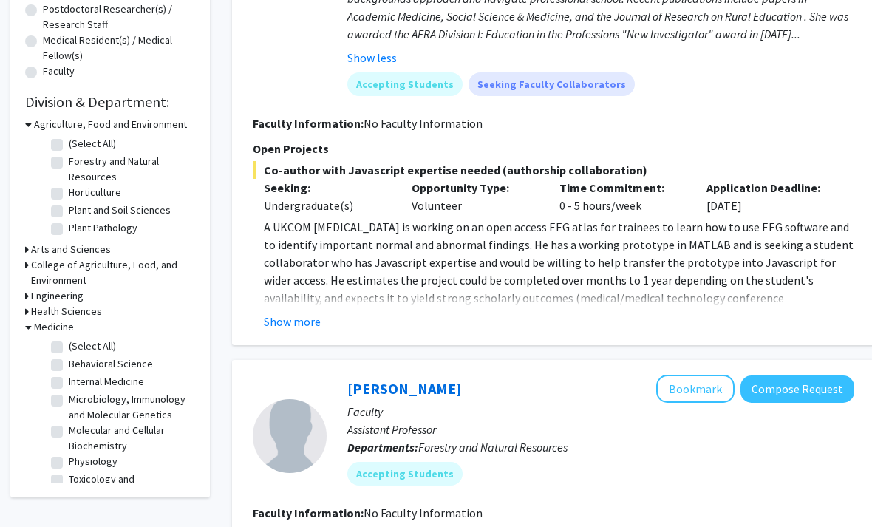
scroll to position [0, 0]
click at [69, 350] on label "(Select All)" at bounding box center [92, 347] width 47 height 16
click at [69, 349] on input "(Select All)" at bounding box center [74, 344] width 10 height 10
checkbox input "true"
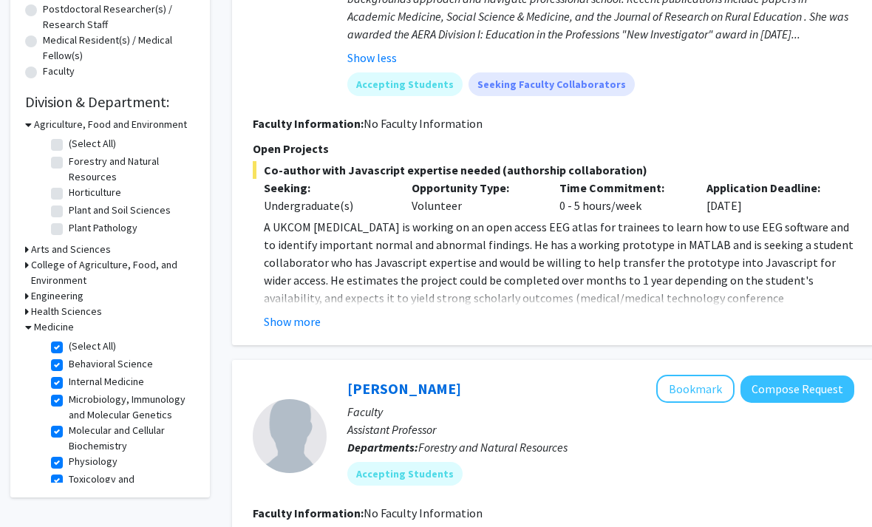
checkbox input "true"
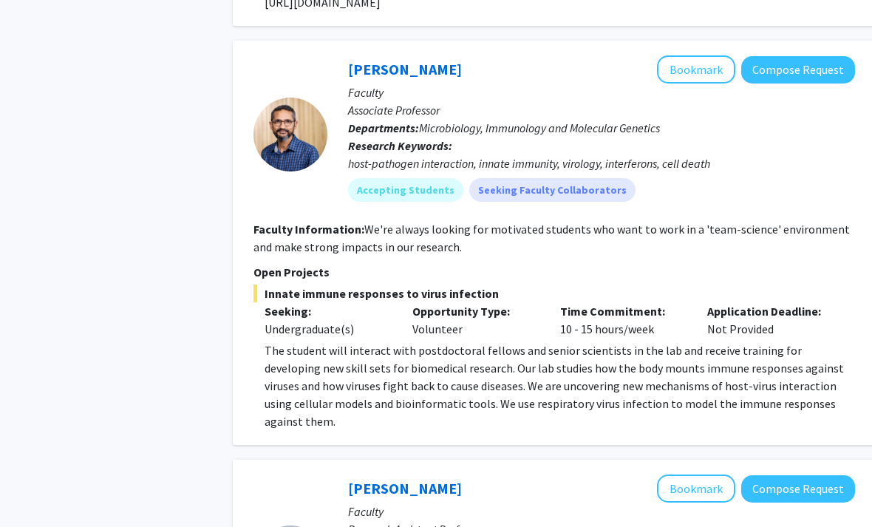
scroll to position [1030, 0]
click at [343, 356] on p "The student will interact with postdoctoral fellows and senior scientists in th…" at bounding box center [560, 386] width 591 height 89
click at [462, 75] on link "[PERSON_NAME]" at bounding box center [405, 69] width 114 height 18
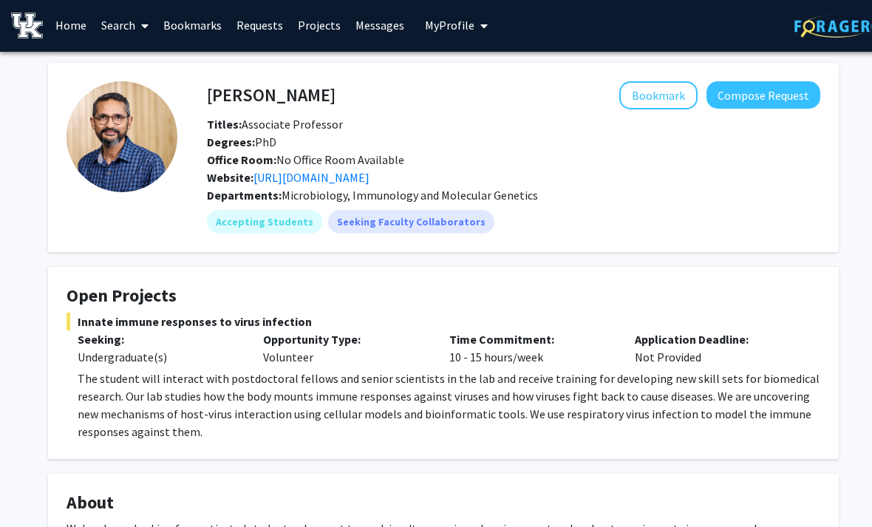
scroll to position [4, 0]
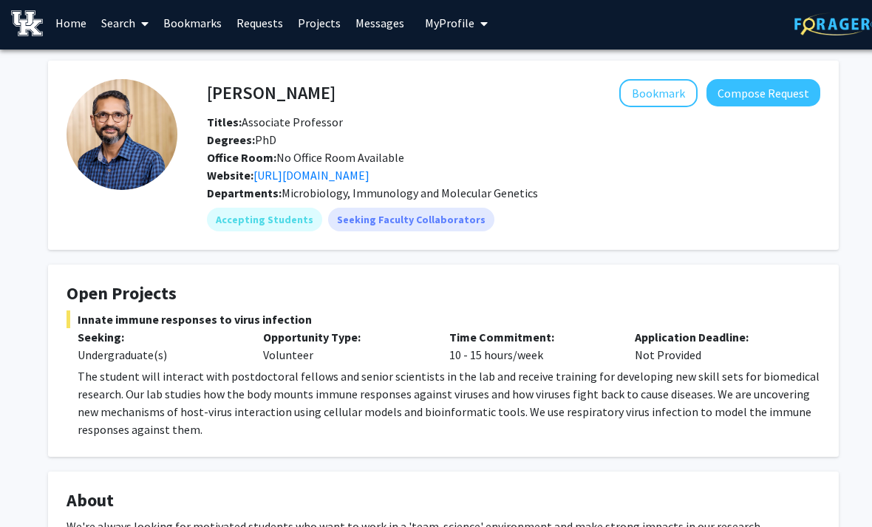
click at [370, 179] on link "https://medicine.uky.edu/departments/microbiology/users/sch412" at bounding box center [312, 175] width 116 height 15
